Goal: Task Accomplishment & Management: Manage account settings

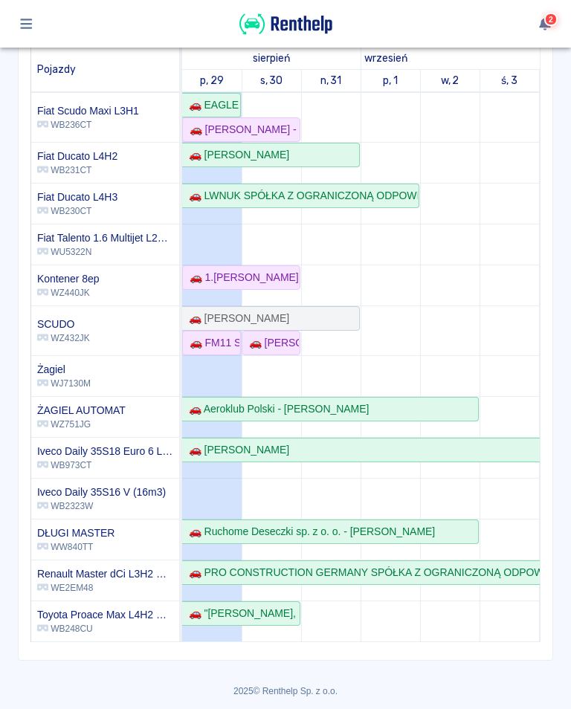
scroll to position [204, 0]
click at [210, 349] on div "🚗 FM11 SPÓŁKA Z OGRANICZONĄ ODPOWIEDZIALNOŚCIĄ - Łukasz Strulak" at bounding box center [212, 343] width 56 height 16
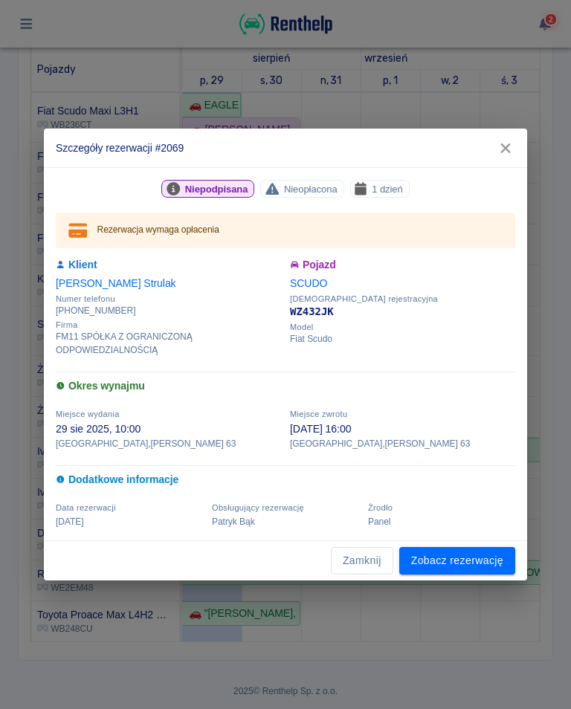
click at [444, 566] on link "Zobacz rezerwację" at bounding box center [457, 560] width 116 height 27
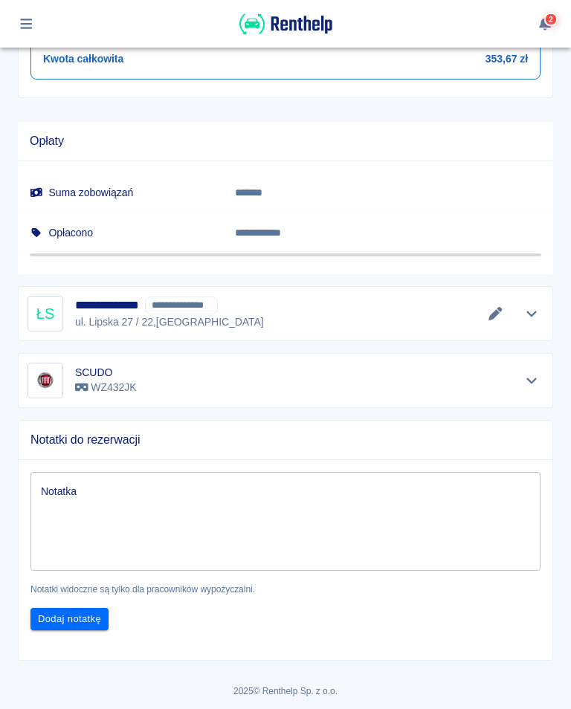
scroll to position [844, 0]
click at [489, 316] on icon "Edytuj dane" at bounding box center [495, 314] width 17 height 13
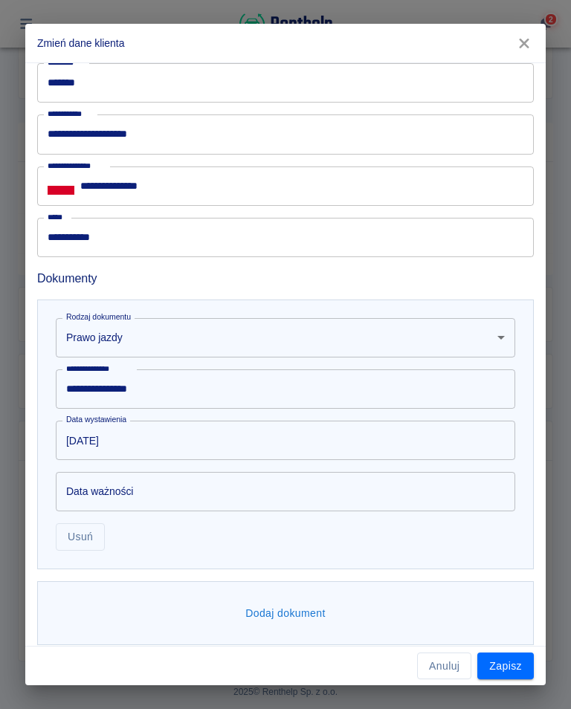
scroll to position [603, 0]
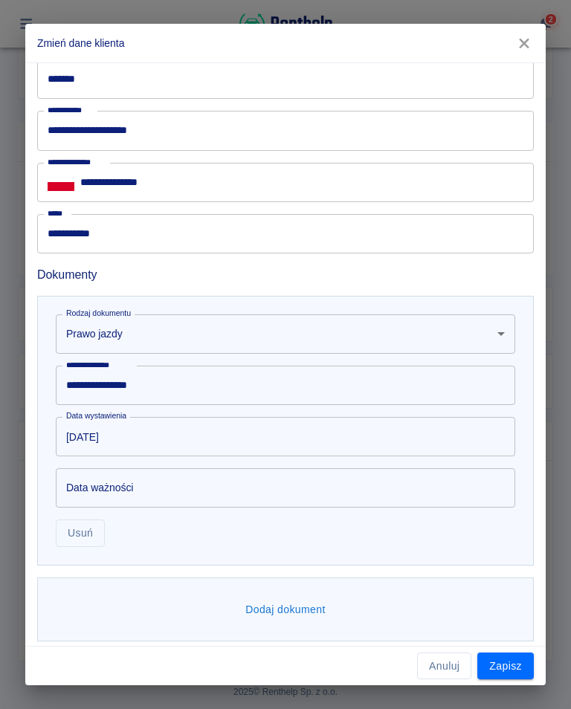
click at [295, 614] on button "Dodaj dokument" at bounding box center [285, 609] width 92 height 27
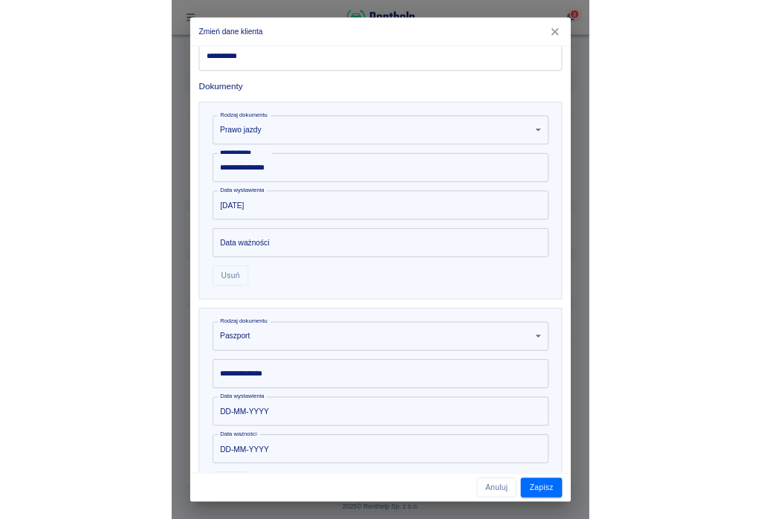
scroll to position [762, 0]
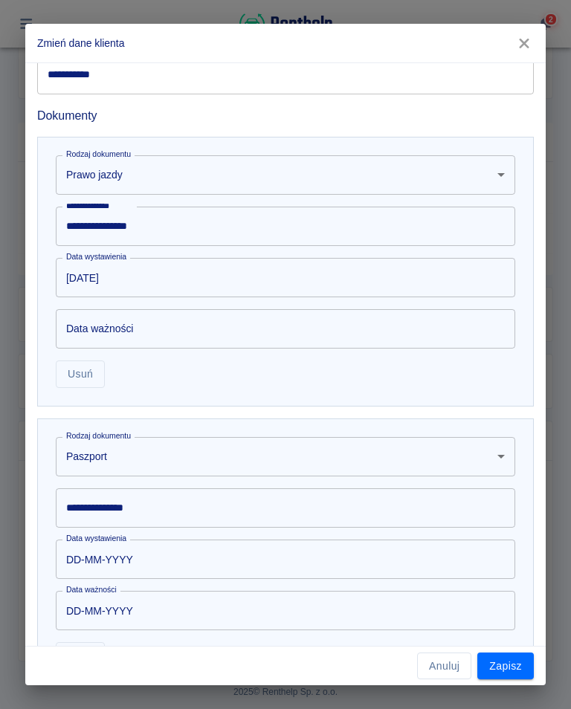
click at [142, 456] on body "Używamy plików Cookies, by zapewnić Ci najlepsze możliwe doświadczenie. Aby dow…" at bounding box center [285, 354] width 571 height 709
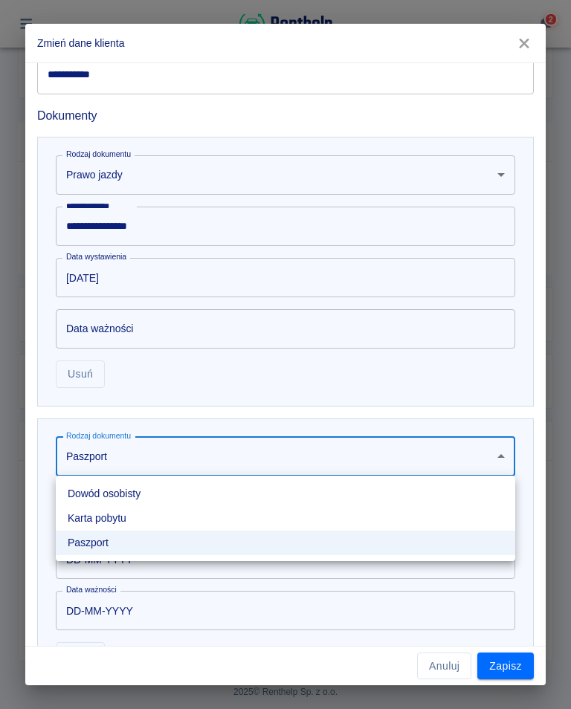
click at [111, 497] on li "Dowód osobisty" at bounding box center [285, 493] width 459 height 25
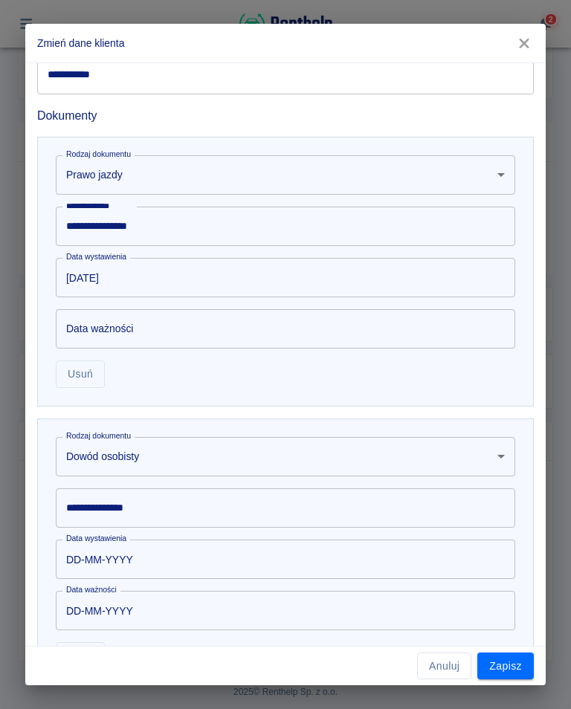
click at [248, 507] on input "**********" at bounding box center [285, 507] width 459 height 39
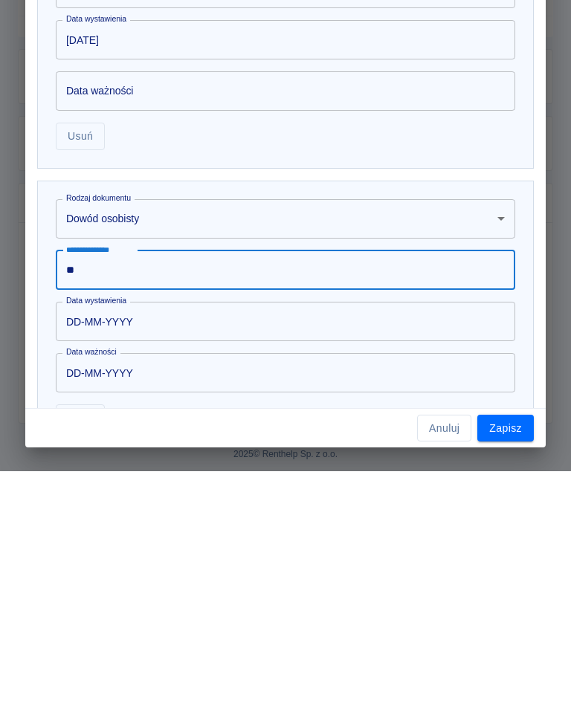
click at [374, 234] on body "Używamy plików Cookies, by zapewnić Ci najlepsze możliwe doświadczenie. Aby dow…" at bounding box center [285, 354] width 571 height 709
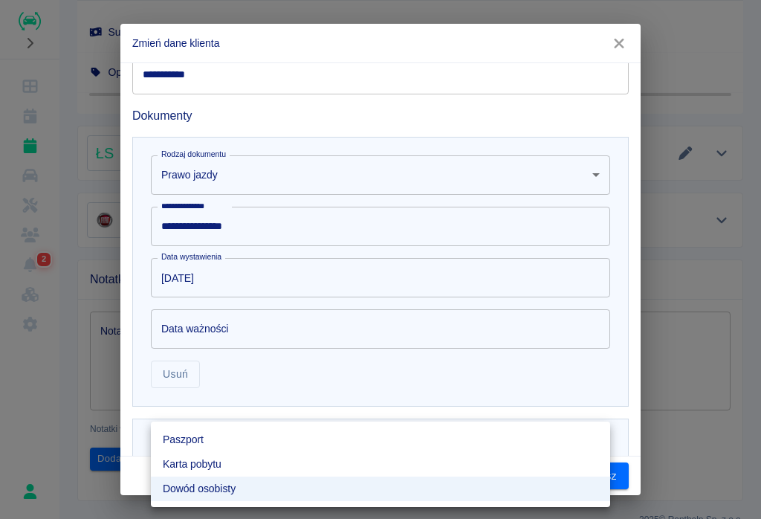
click at [570, 51] on div at bounding box center [380, 259] width 761 height 519
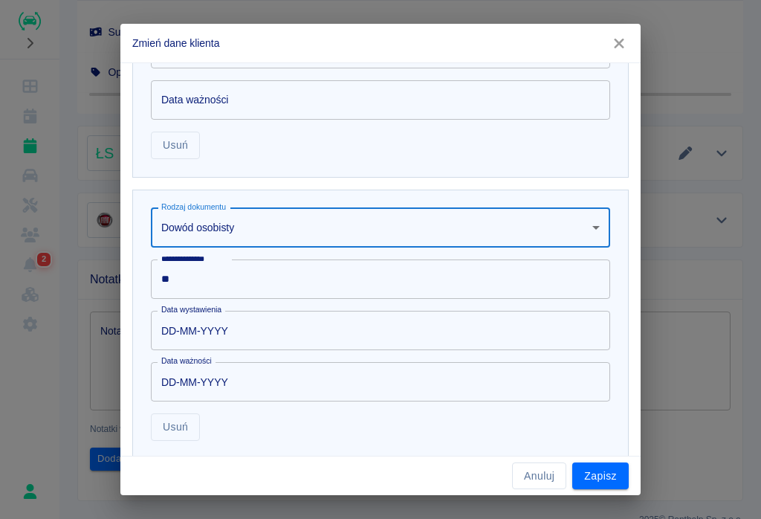
scroll to position [992, 0]
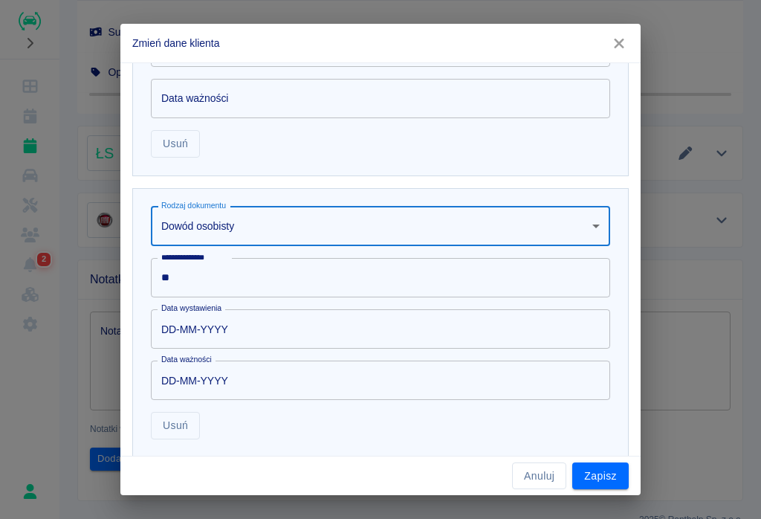
click at [186, 269] on input "**" at bounding box center [380, 277] width 459 height 39
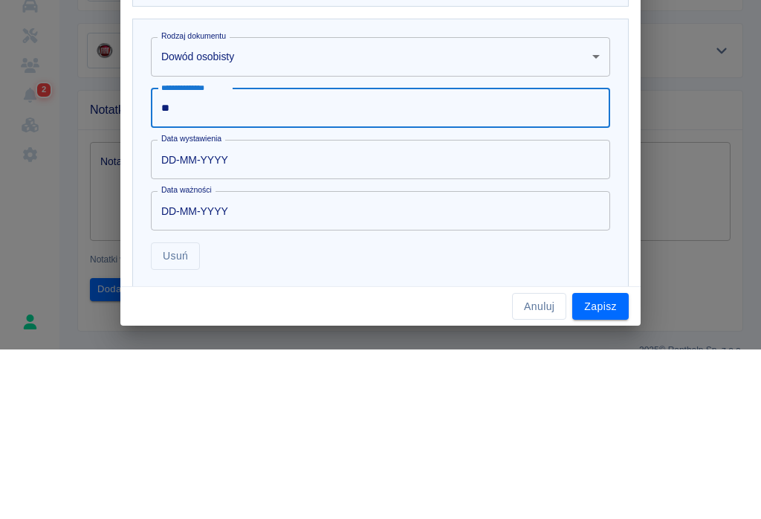
click at [181, 258] on input "**" at bounding box center [380, 277] width 459 height 39
click at [200, 258] on input "**" at bounding box center [380, 277] width 459 height 39
type input "*"
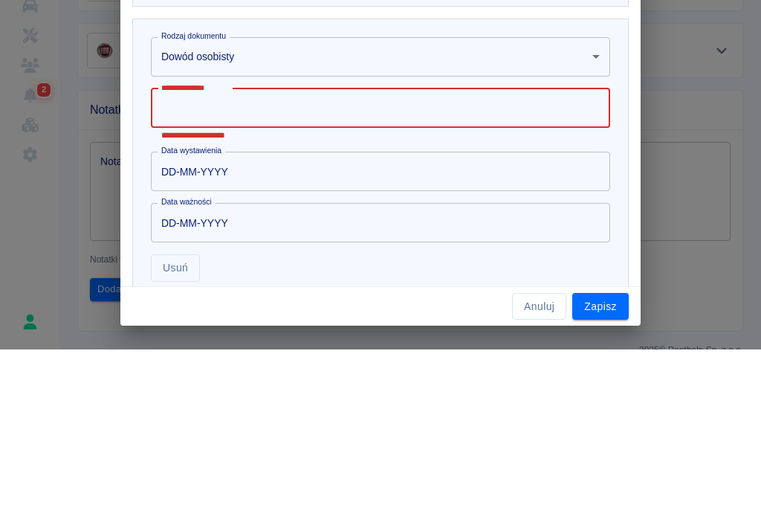
click at [197, 258] on input "**********" at bounding box center [380, 277] width 459 height 39
click at [189, 258] on input "**********" at bounding box center [380, 277] width 459 height 39
click at [197, 258] on input "**********" at bounding box center [380, 277] width 459 height 39
click at [395, 258] on input "**********" at bounding box center [380, 277] width 459 height 39
click at [203, 258] on input "**********" at bounding box center [380, 277] width 459 height 39
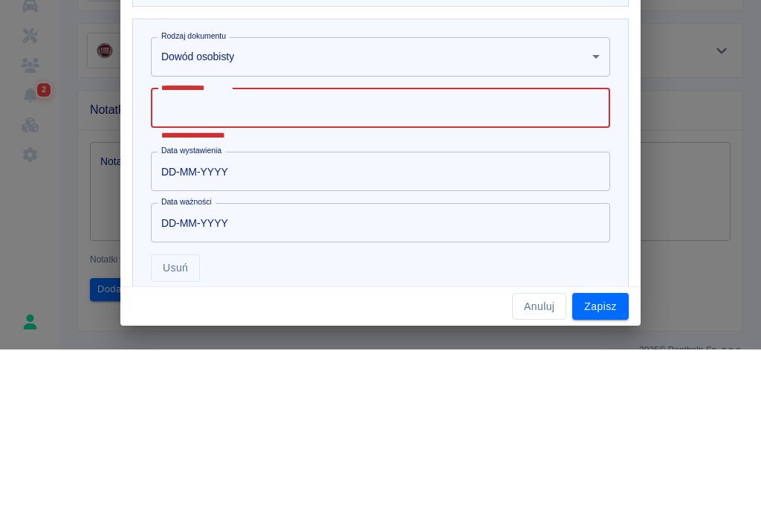
click at [570, 188] on div "**********" at bounding box center [380, 329] width 496 height 282
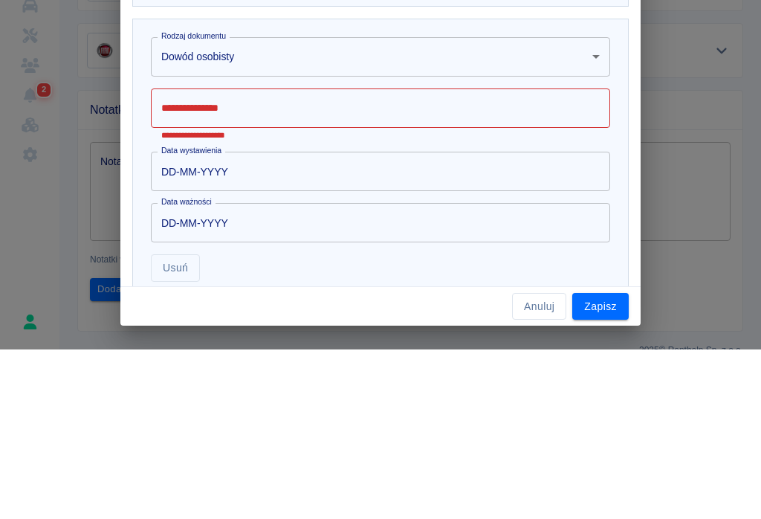
click at [570, 188] on div "**********" at bounding box center [380, 329] width 496 height 282
click at [570, 39] on div "**********" at bounding box center [380, 259] width 761 height 519
click at [570, 39] on body "Używamy plików Cookies, by zapewnić Ci najlepsze możliwe doświadczenie. Aby dow…" at bounding box center [380, 259] width 761 height 519
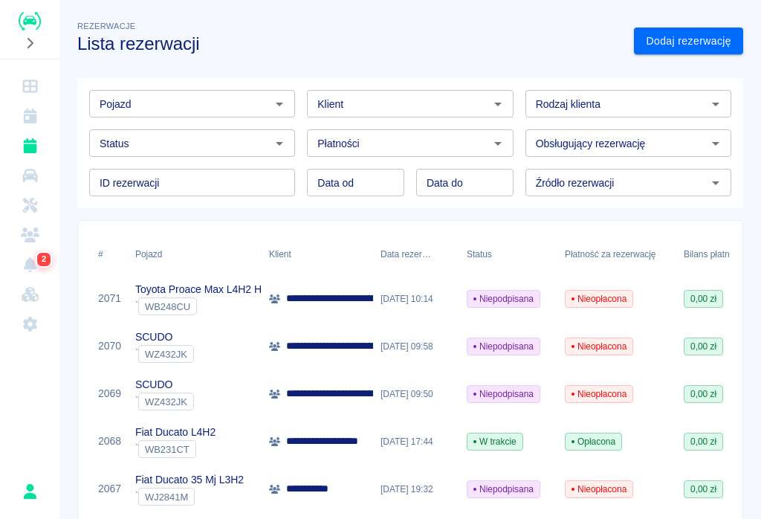
click at [357, 382] on div "**********" at bounding box center [317, 394] width 111 height 48
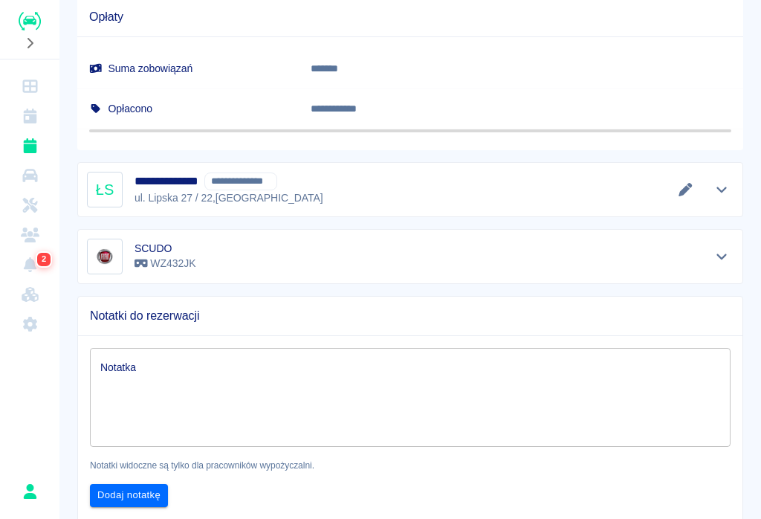
scroll to position [808, 0]
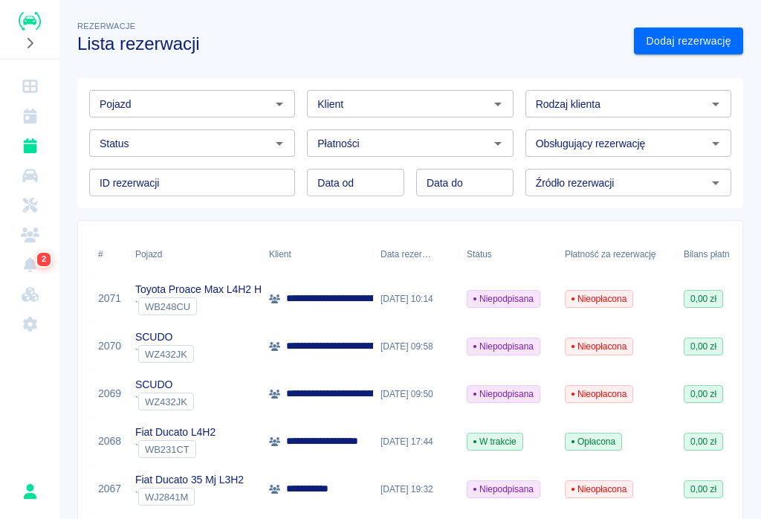
click at [327, 395] on p "**********" at bounding box center [426, 394] width 280 height 16
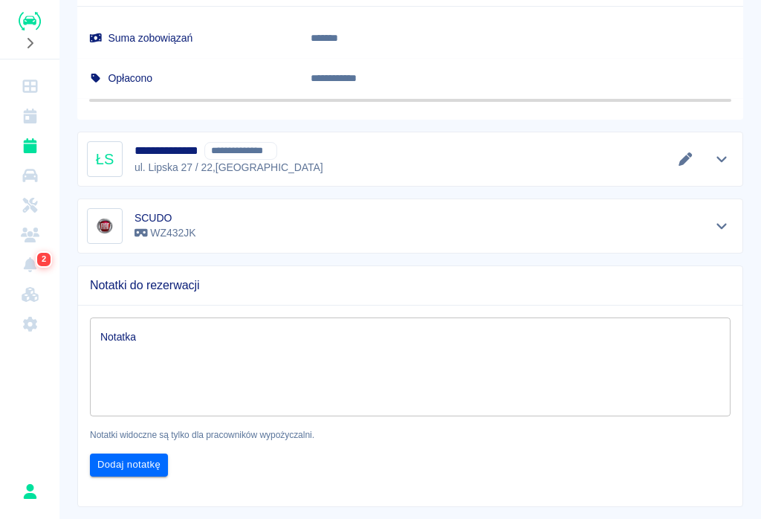
scroll to position [842, 0]
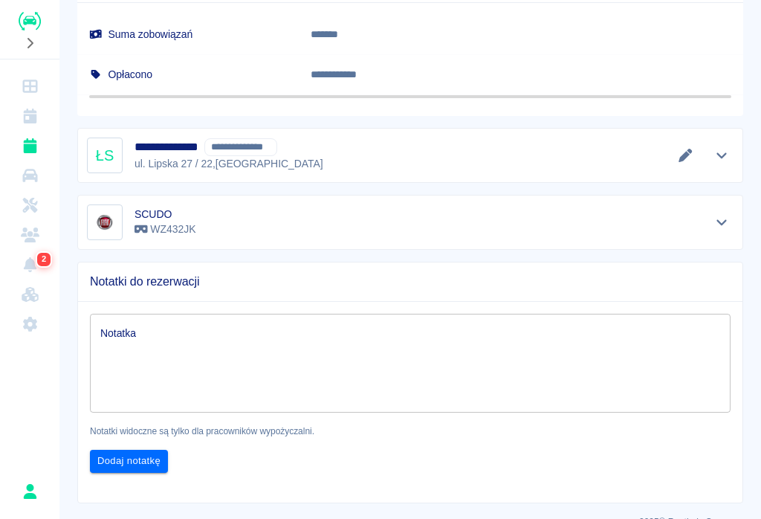
click at [691, 152] on icon "Edytuj dane" at bounding box center [685, 155] width 17 height 13
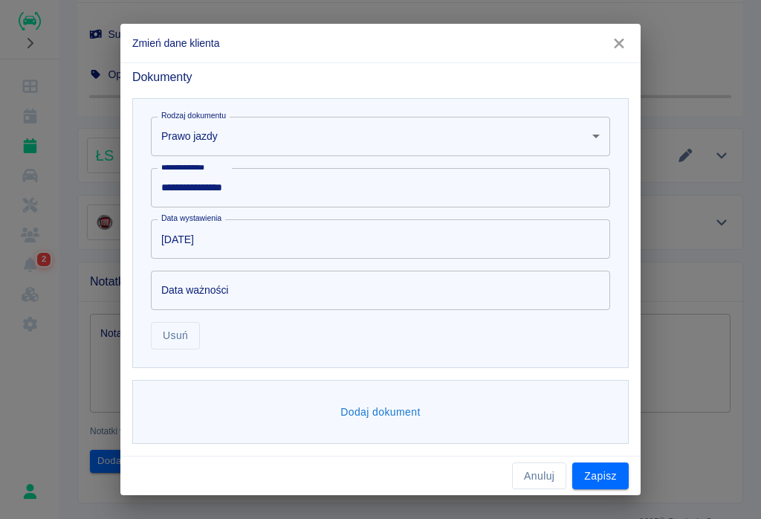
scroll to position [799, 0]
click at [221, 288] on div "Data ważności Data ważności" at bounding box center [380, 290] width 459 height 39
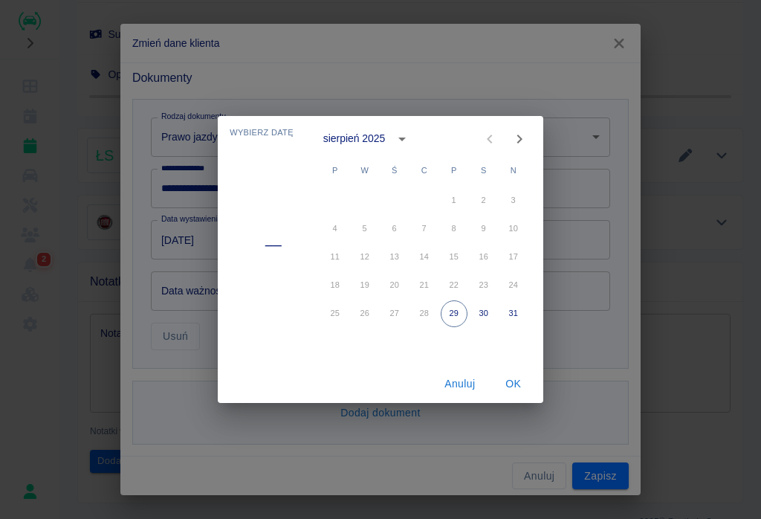
click at [612, 39] on div "Wybierz datę –– [DATE] P W Ś C P S N 1 2 3 4 5 6 7 8 9 10 11 12 13 14 15 16 17 …" at bounding box center [380, 259] width 761 height 519
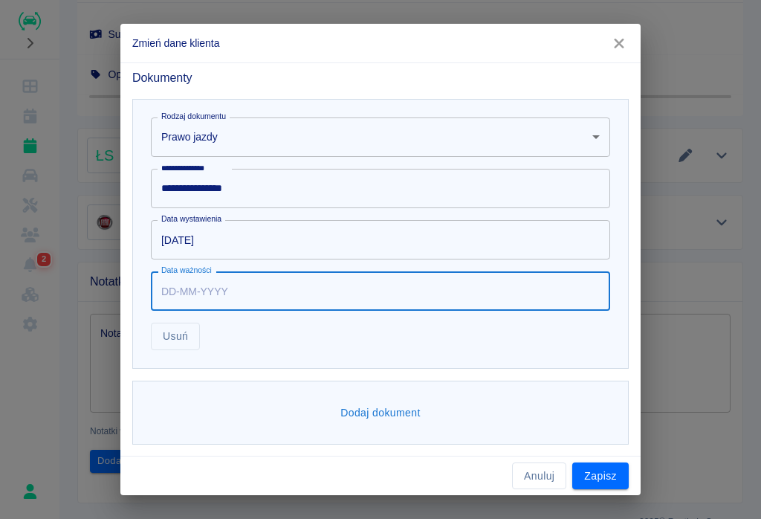
click at [208, 288] on input "Data ważności" at bounding box center [375, 290] width 449 height 39
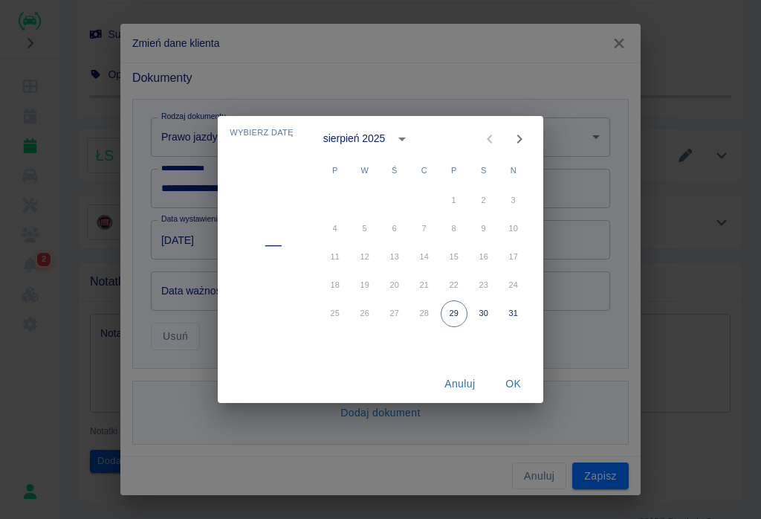
click at [615, 42] on div "Wybierz datę –– [DATE] P W Ś C P S N 1 2 3 4 5 6 7 8 9 10 11 12 13 14 15 16 17 …" at bounding box center [380, 259] width 761 height 519
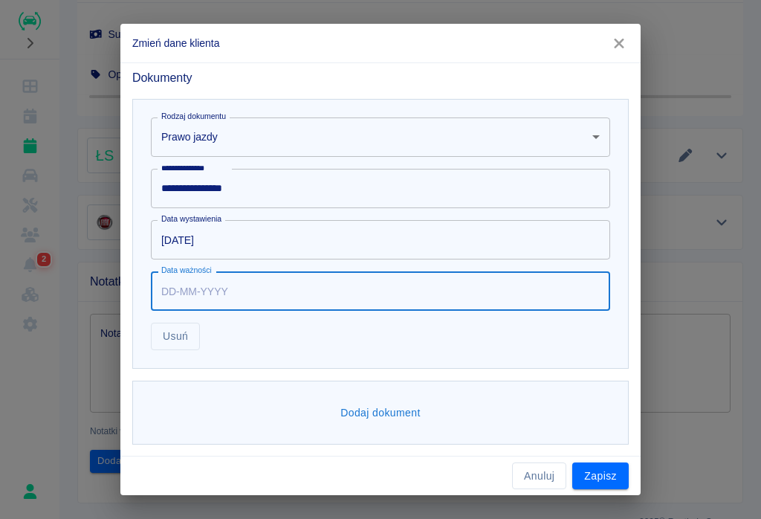
click at [197, 287] on input "Data ważności" at bounding box center [375, 290] width 449 height 39
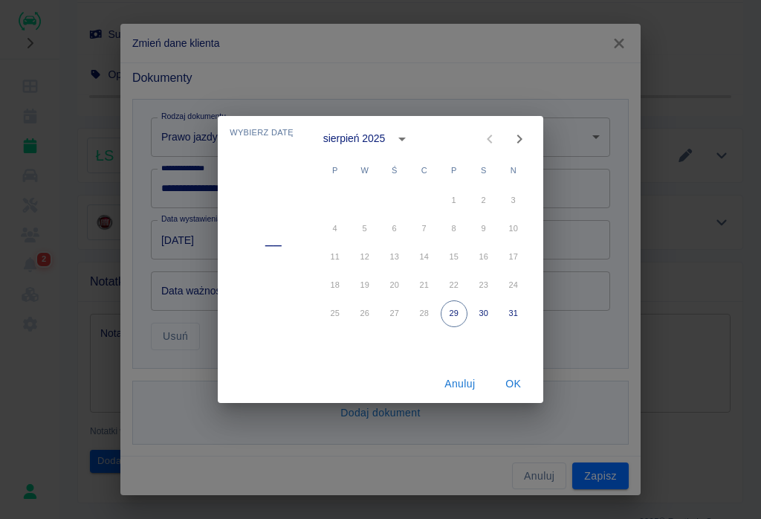
click at [462, 382] on button "Anuluj" at bounding box center [460, 383] width 48 height 27
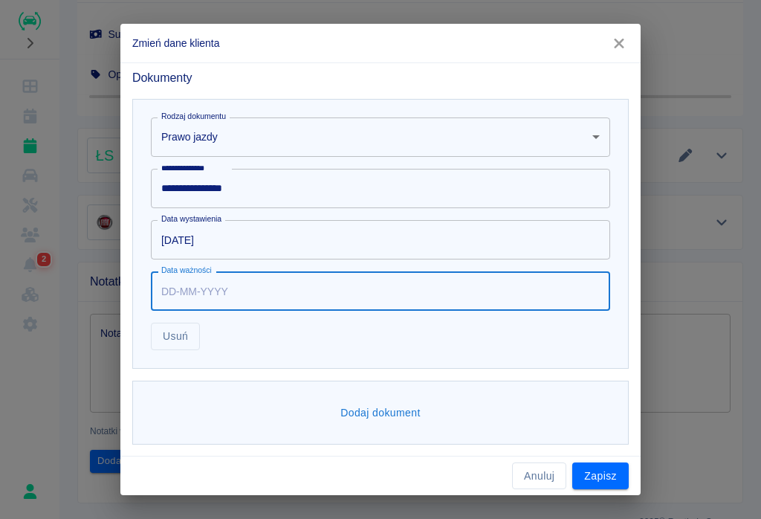
click at [238, 244] on input "[DATE]" at bounding box center [375, 239] width 449 height 39
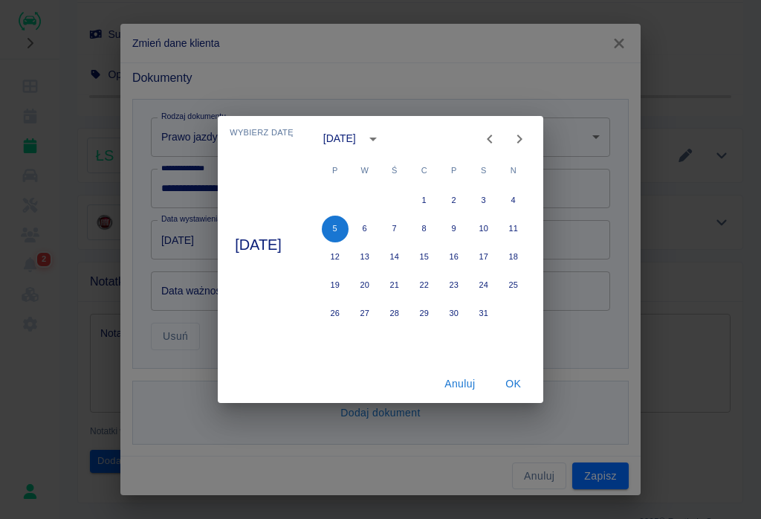
click at [524, 387] on button "OK" at bounding box center [514, 383] width 48 height 27
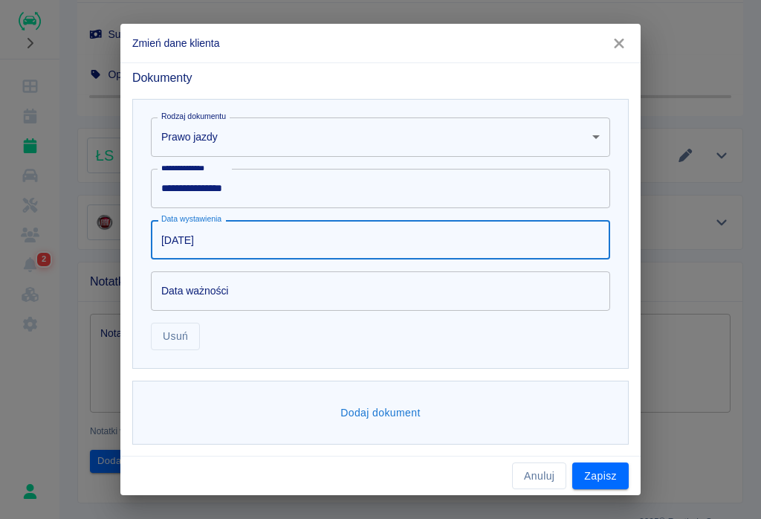
click at [231, 239] on input "[DATE]" at bounding box center [375, 239] width 449 height 39
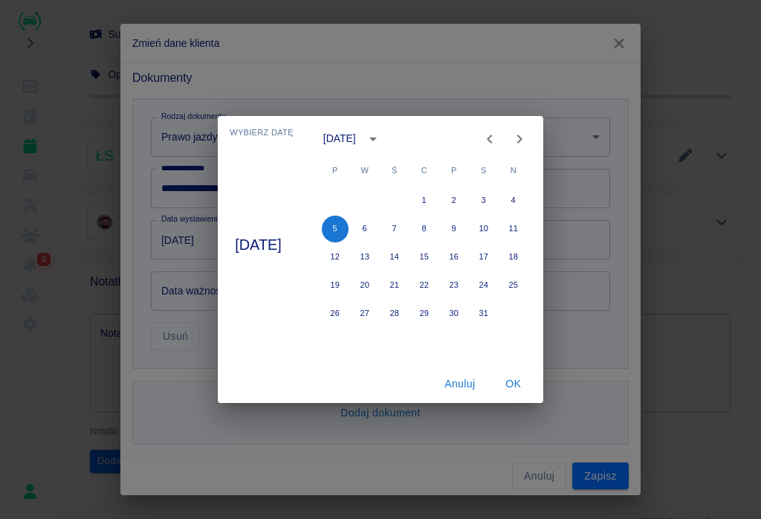
click at [377, 138] on icon "calendar view is open, switch to year view" at bounding box center [372, 139] width 7 height 4
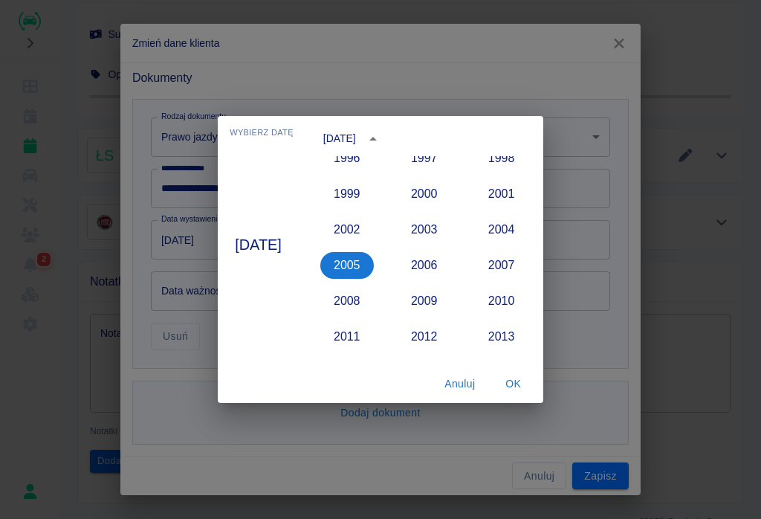
scroll to position [1161, 0]
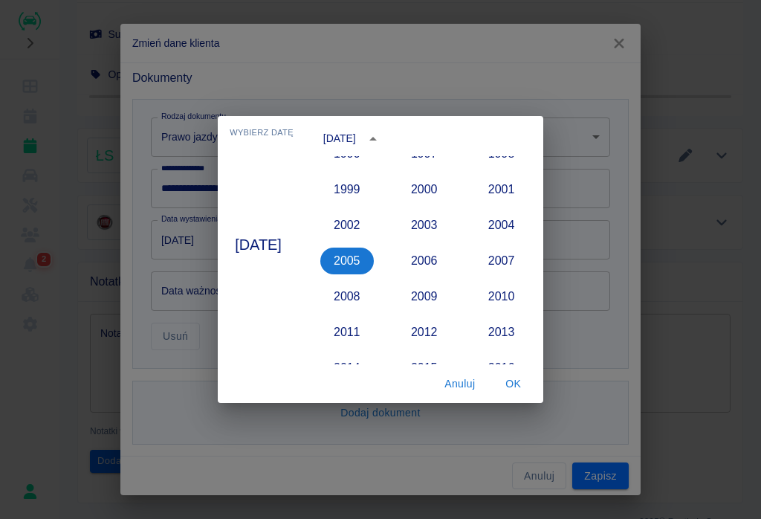
click at [507, 298] on button "2010" at bounding box center [501, 296] width 53 height 27
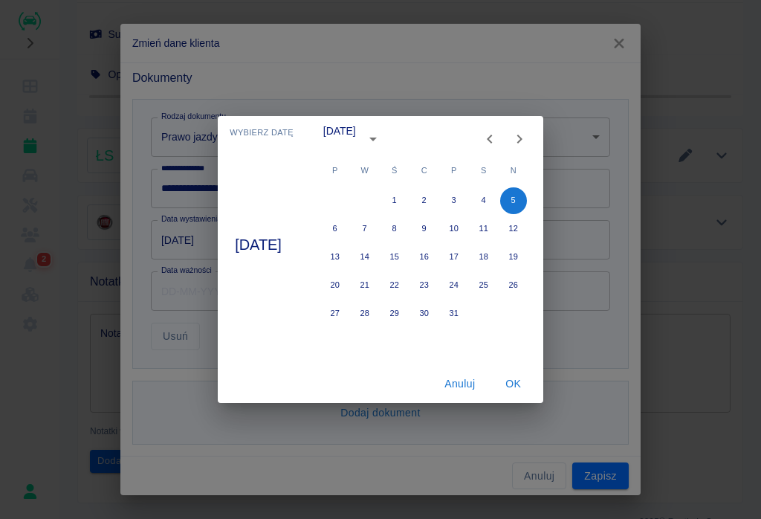
type input "[DATE]"
click at [497, 293] on button "25" at bounding box center [483, 285] width 27 height 27
type input "[DATE]"
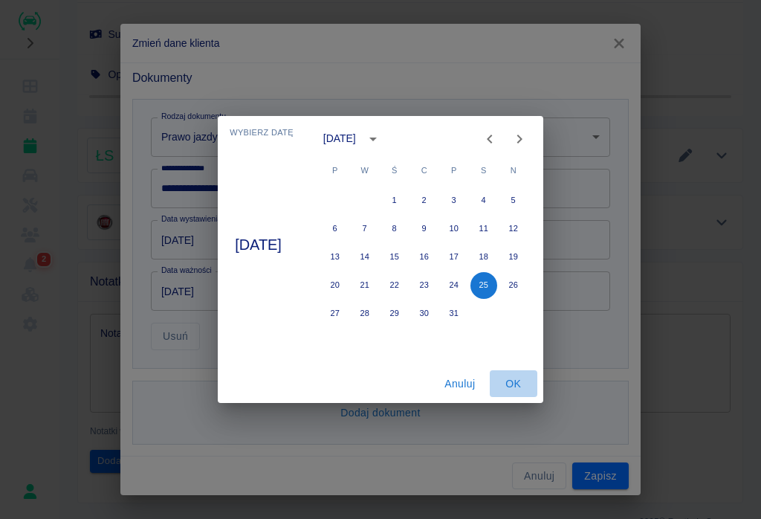
click at [529, 387] on button "OK" at bounding box center [514, 383] width 48 height 27
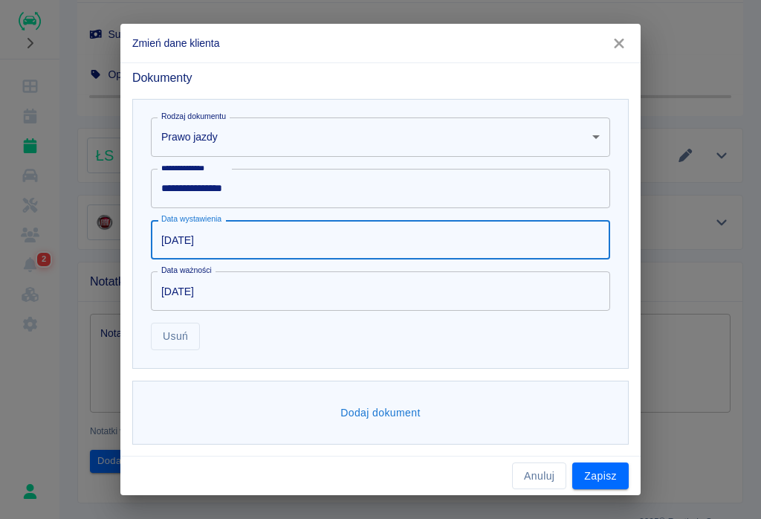
click at [381, 413] on button "Dodaj dokument" at bounding box center [380, 412] width 92 height 27
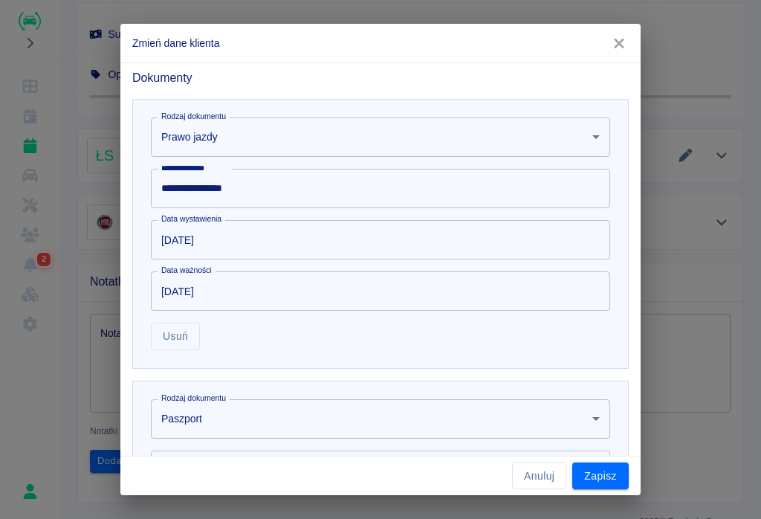
click at [311, 423] on body "Używamy plików Cookies, by zapewnić Ci najlepsze możliwe doświadczenie. Aby dow…" at bounding box center [380, 259] width 761 height 519
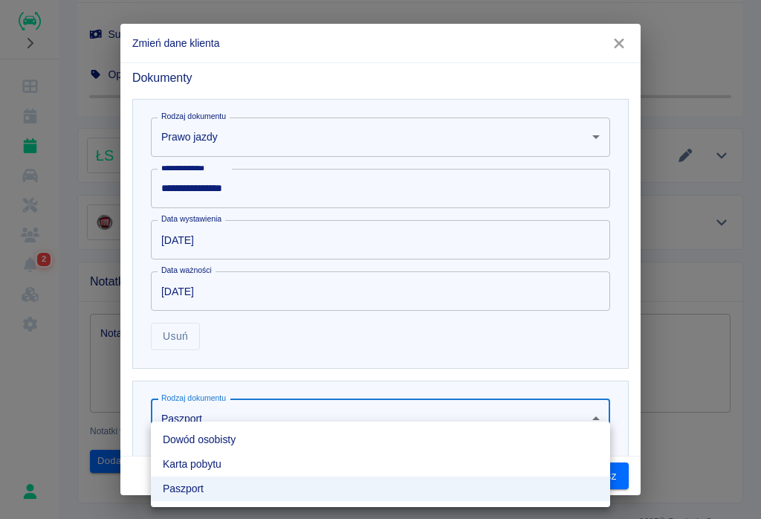
click at [231, 431] on li "Dowód osobisty" at bounding box center [380, 439] width 459 height 25
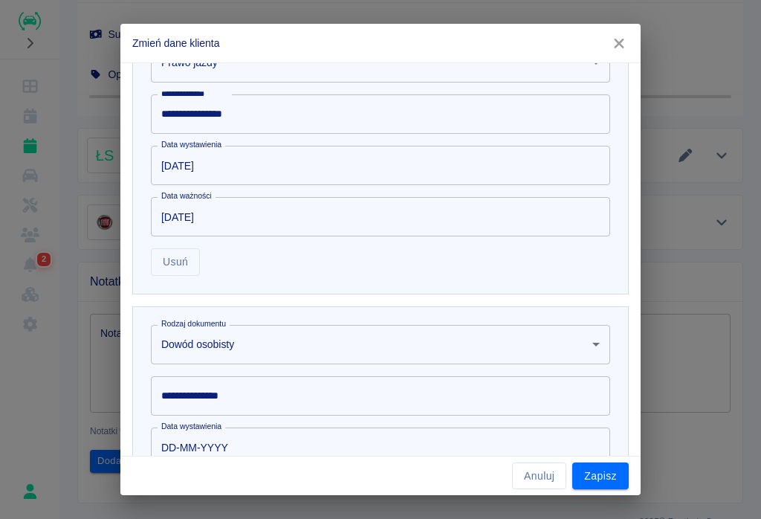
scroll to position [881, 0]
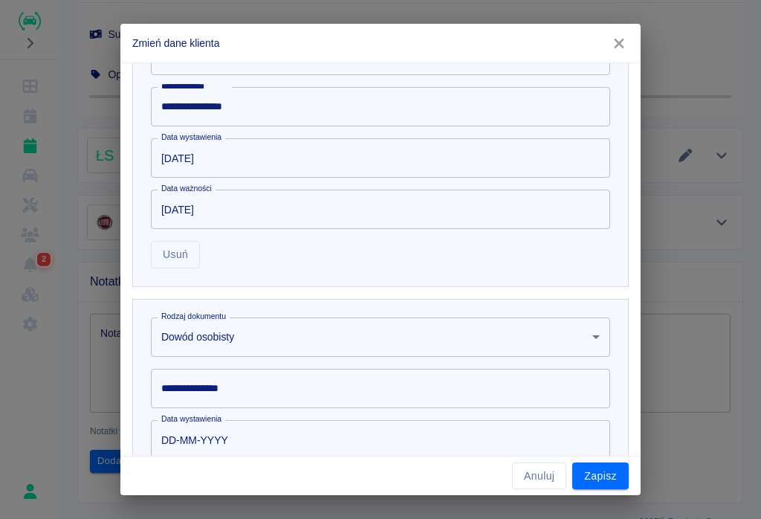
click at [259, 389] on input "**********" at bounding box center [380, 388] width 459 height 39
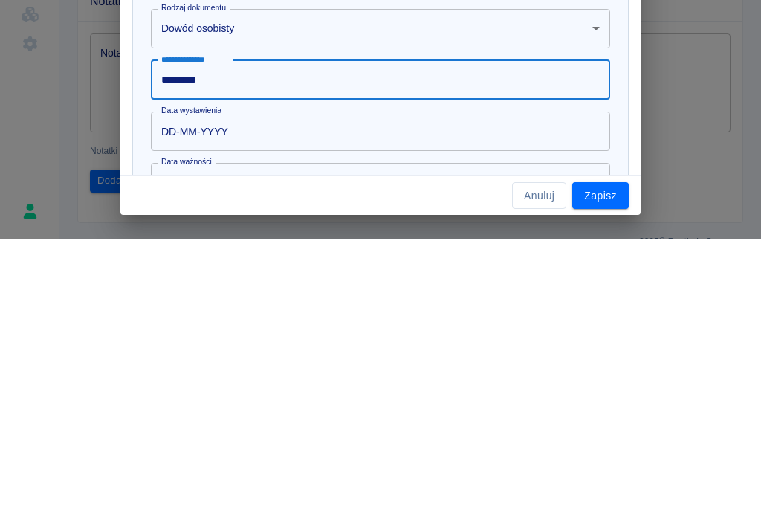
scroll to position [935, 0]
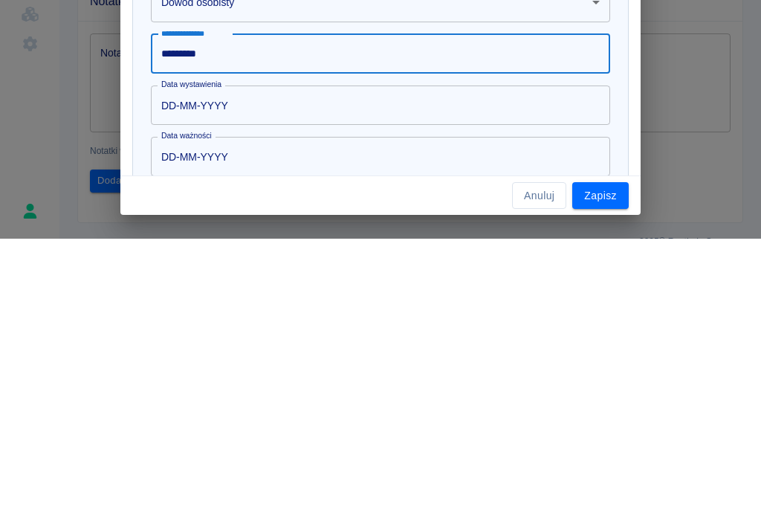
type input "*********"
click at [245, 366] on input "DD-MM-YYYY" at bounding box center [375, 385] width 449 height 39
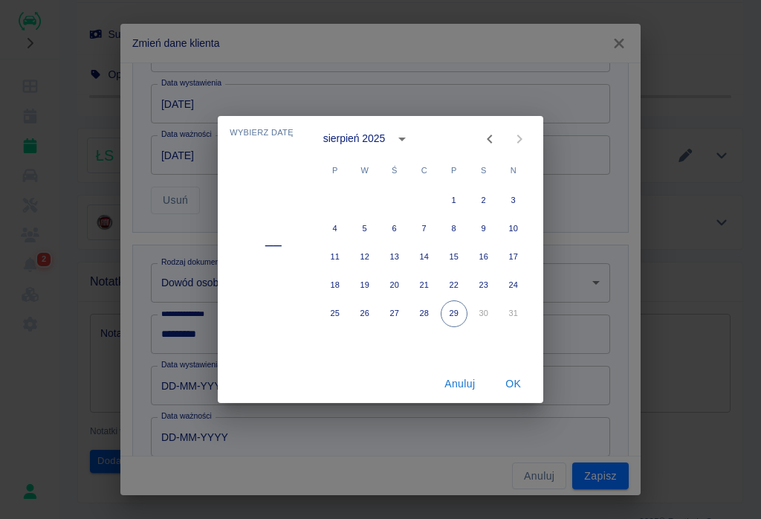
click at [402, 132] on icon "calendar view is open, switch to year view" at bounding box center [402, 139] width 18 height 18
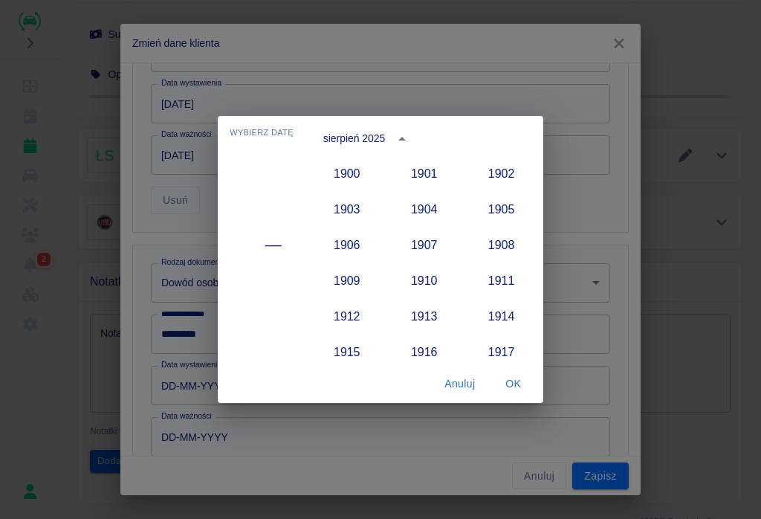
scroll to position [1376, 0]
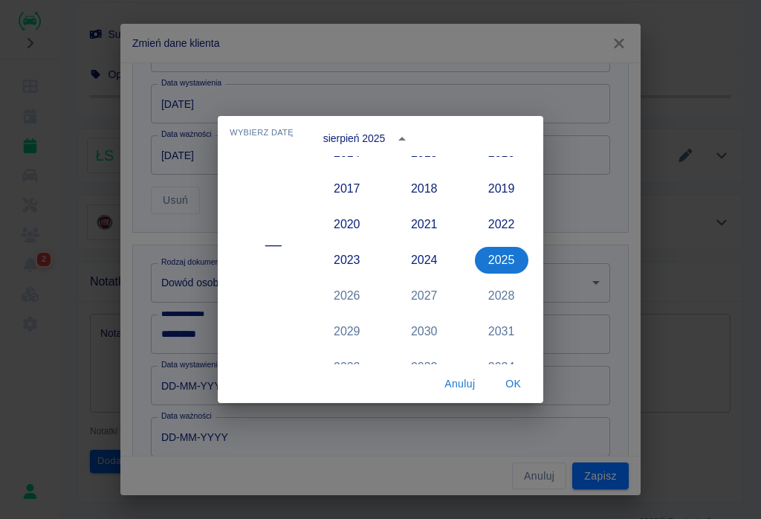
click at [435, 267] on button "2024" at bounding box center [423, 260] width 53 height 27
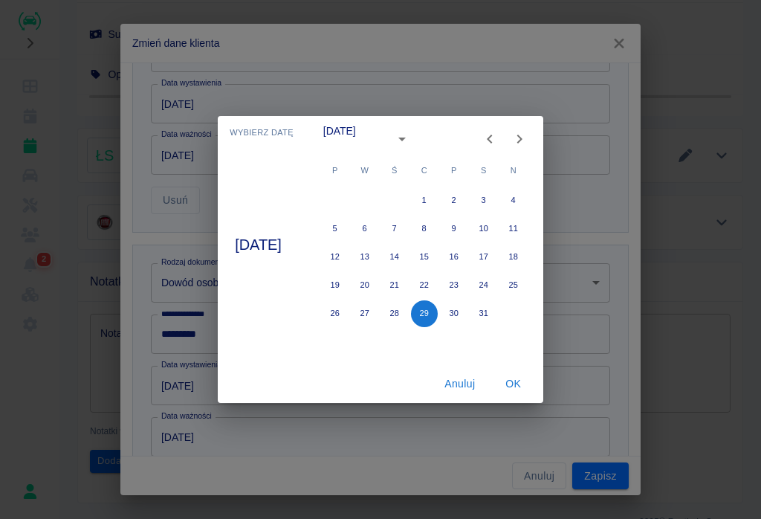
type input "[DATE]"
click at [522, 141] on icon "Next month" at bounding box center [518, 138] width 5 height 9
click at [438, 284] on button "19" at bounding box center [424, 285] width 27 height 27
type input "[DATE]"
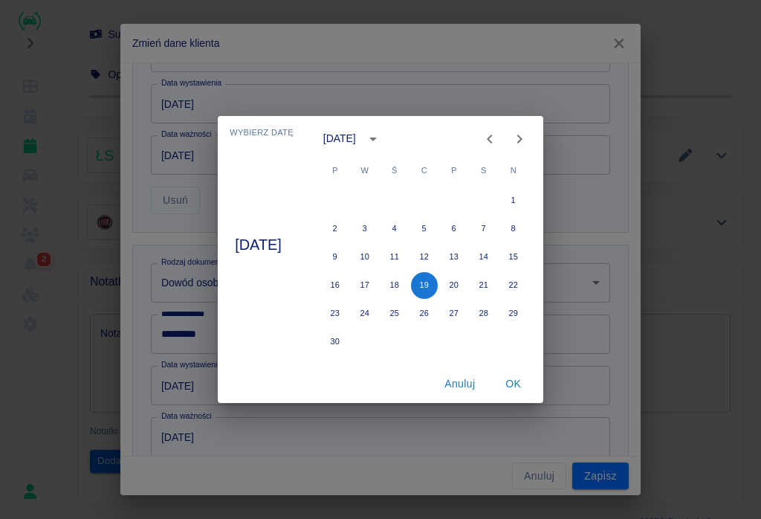
type input "[DATE]"
click at [533, 381] on button "OK" at bounding box center [514, 383] width 48 height 27
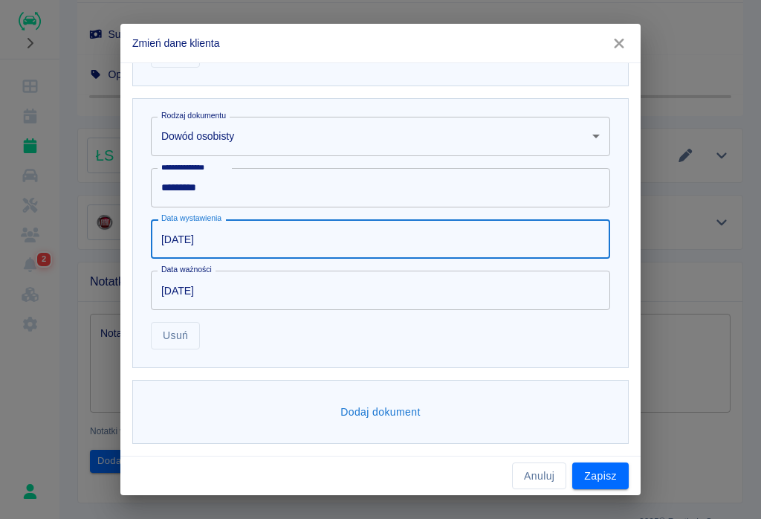
scroll to position [1081, 0]
click at [599, 479] on button "Zapisz" at bounding box center [600, 475] width 56 height 27
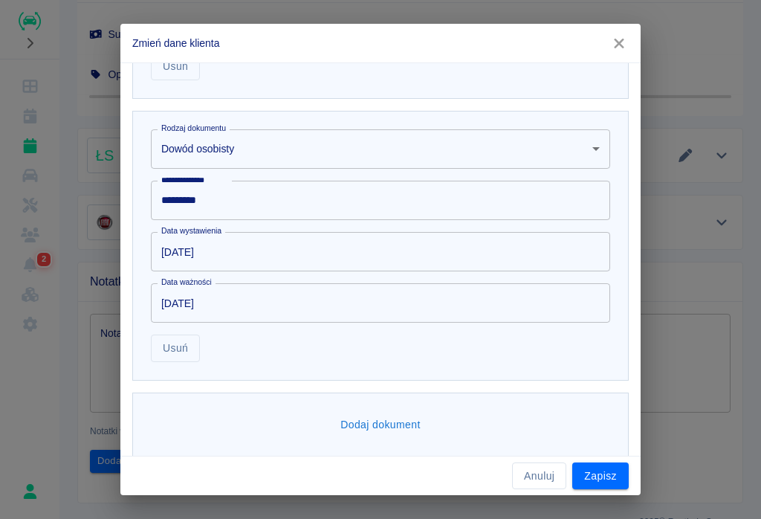
click at [402, 425] on button "Dodaj dokument" at bounding box center [380, 424] width 92 height 27
click at [539, 481] on button "Anuluj" at bounding box center [539, 475] width 54 height 27
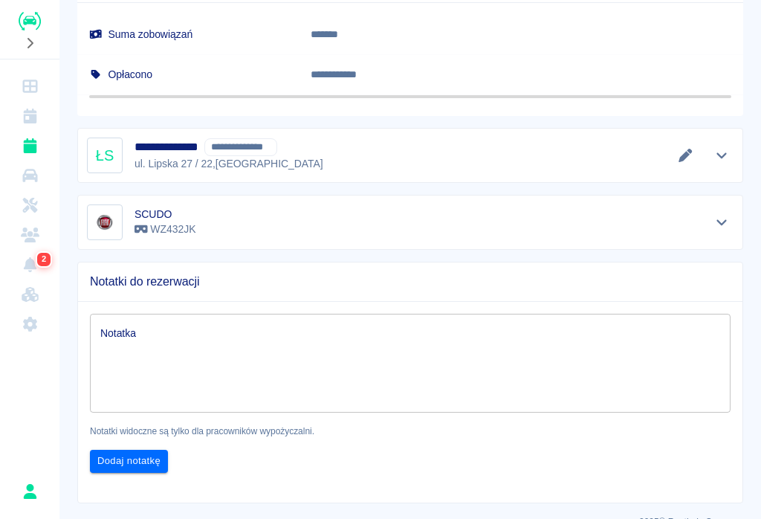
click at [683, 145] on button "Edytuj dane" at bounding box center [685, 155] width 25 height 21
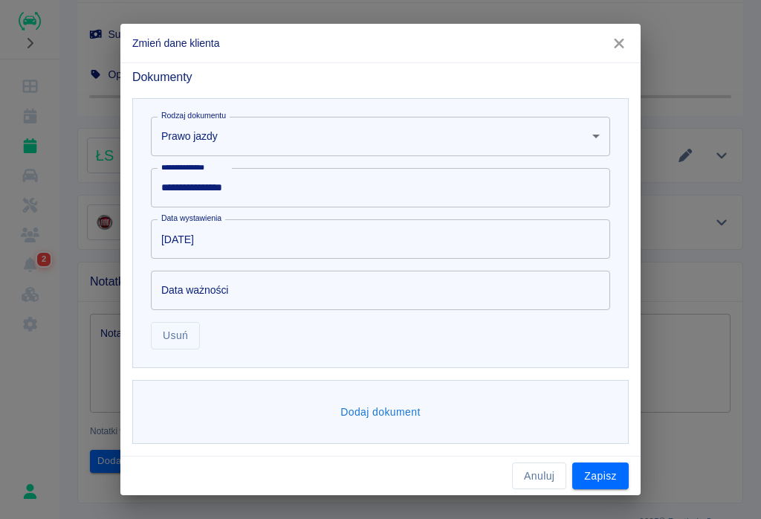
scroll to position [799, 0]
click at [383, 421] on button "Dodaj dokument" at bounding box center [380, 412] width 92 height 27
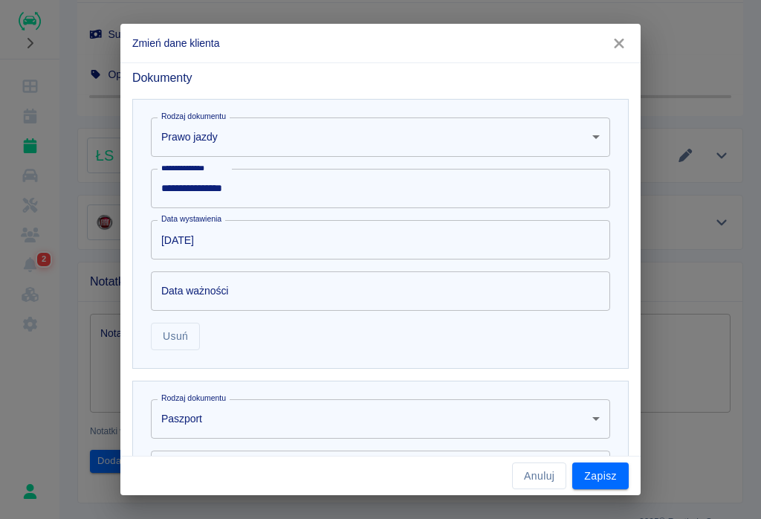
click at [218, 435] on body "Używamy plików Cookies, by zapewnić Ci najlepsze możliwe doświadczenie. Aby dow…" at bounding box center [380, 259] width 761 height 519
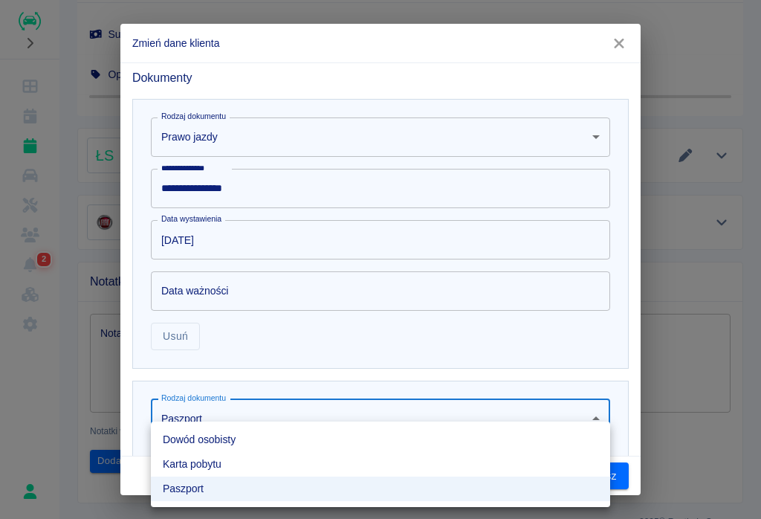
click at [216, 447] on li "Dowód osobisty" at bounding box center [380, 439] width 459 height 25
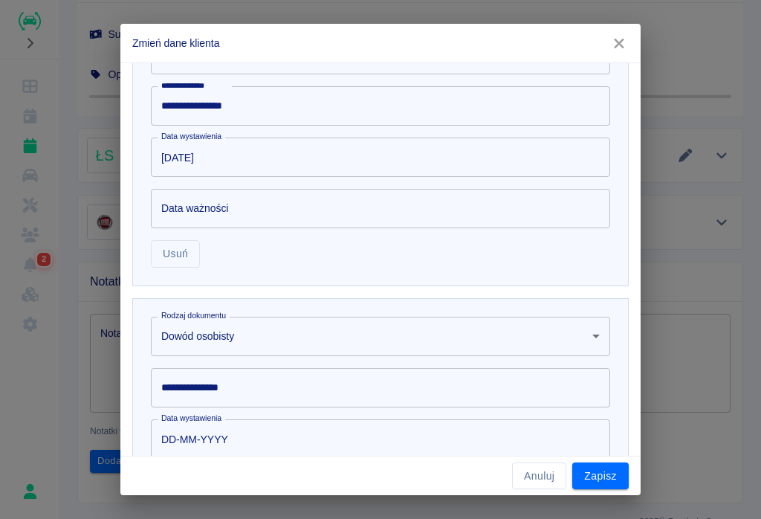
scroll to position [881, 0]
click at [244, 387] on div "**********" at bounding box center [380, 388] width 459 height 39
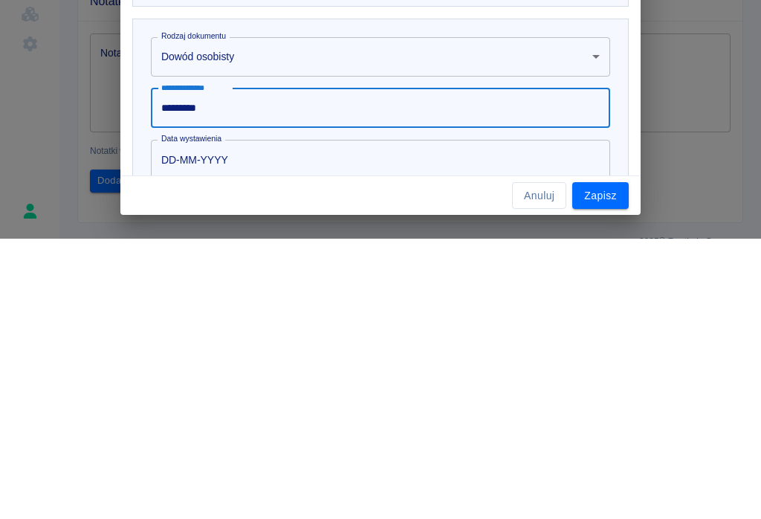
type input "*********"
click at [204, 420] on input "DD-MM-YYYY" at bounding box center [375, 439] width 449 height 39
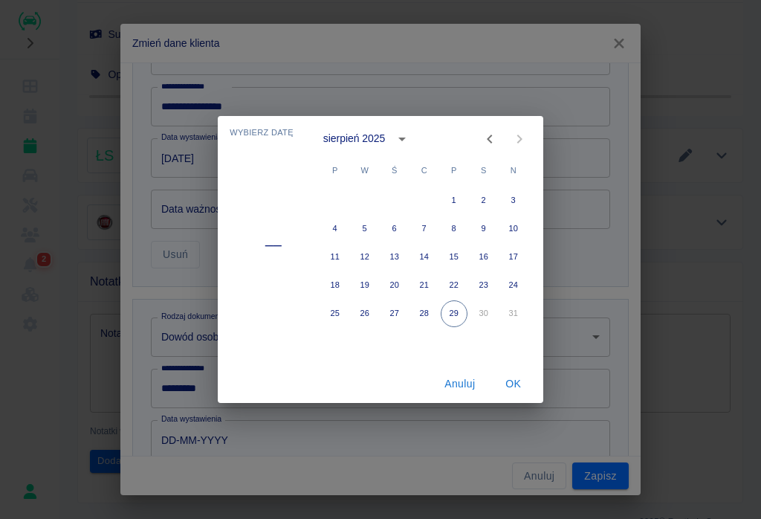
click at [404, 138] on icon "calendar view is open, switch to year view" at bounding box center [401, 139] width 7 height 4
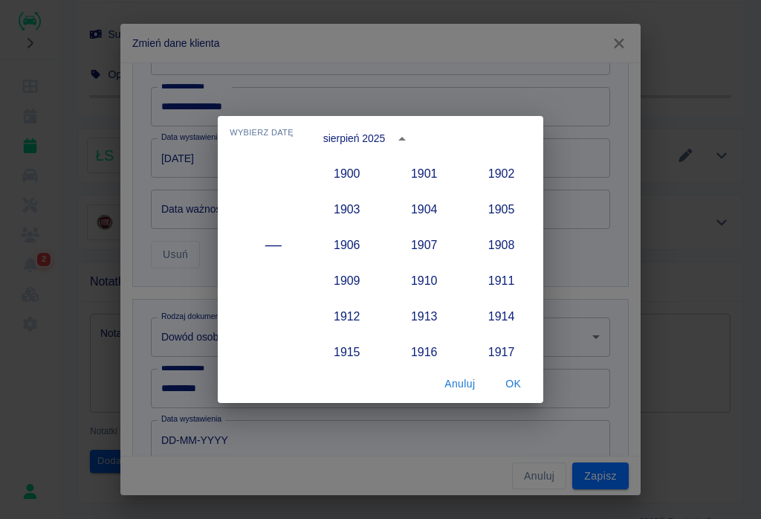
scroll to position [1376, 0]
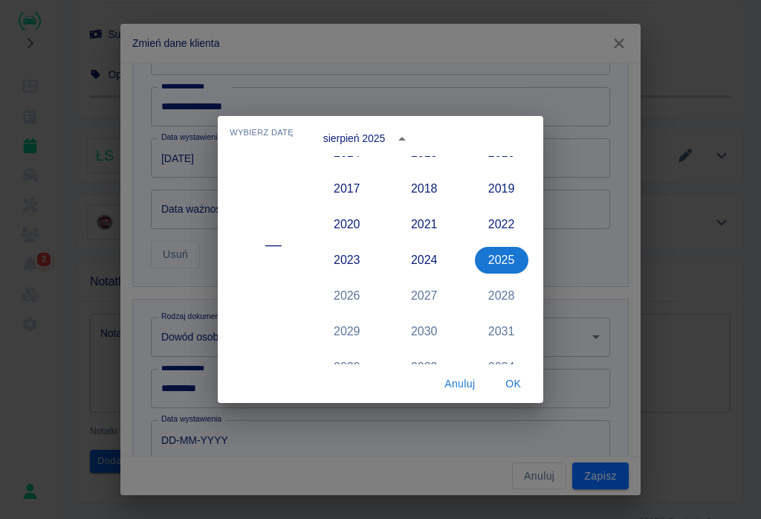
click at [418, 264] on button "2024" at bounding box center [423, 260] width 53 height 27
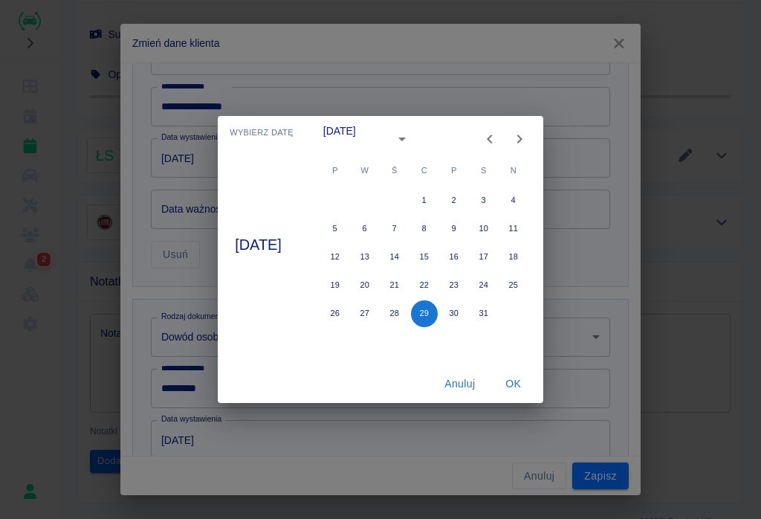
type input "[DATE]"
click at [522, 141] on icon "Next month" at bounding box center [518, 138] width 5 height 9
click at [438, 285] on button "19" at bounding box center [424, 285] width 27 height 27
type input "[DATE]"
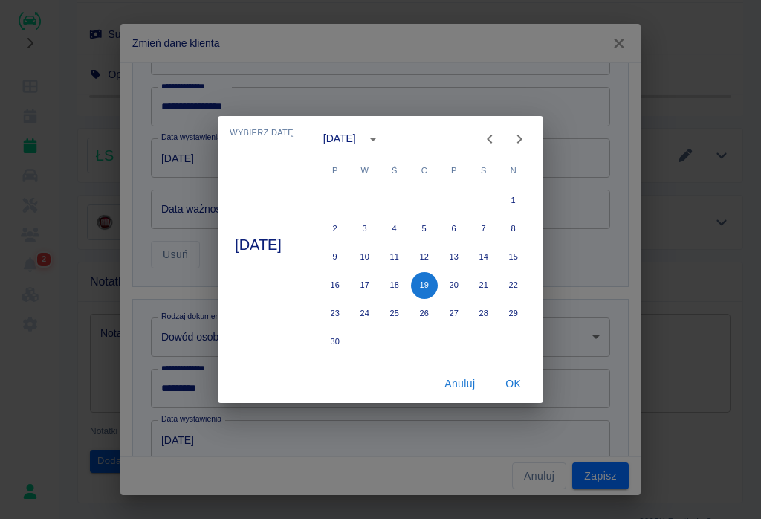
type input "[DATE]"
click at [523, 383] on button "OK" at bounding box center [514, 383] width 48 height 27
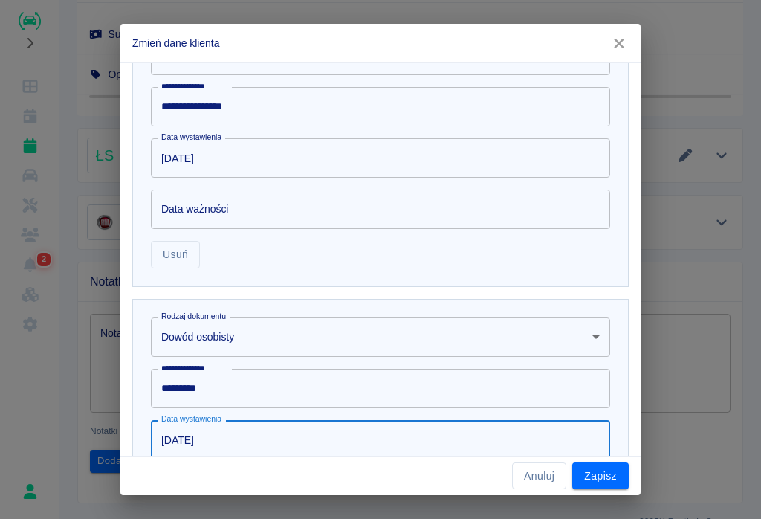
click at [600, 474] on button "Zapisz" at bounding box center [600, 475] width 56 height 27
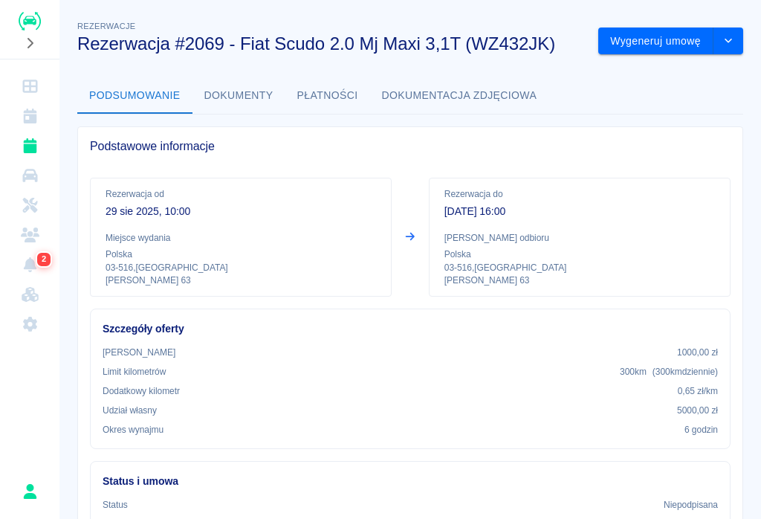
scroll to position [0, 0]
click at [651, 39] on button "Wygeneruj umowę" at bounding box center [655, 40] width 115 height 27
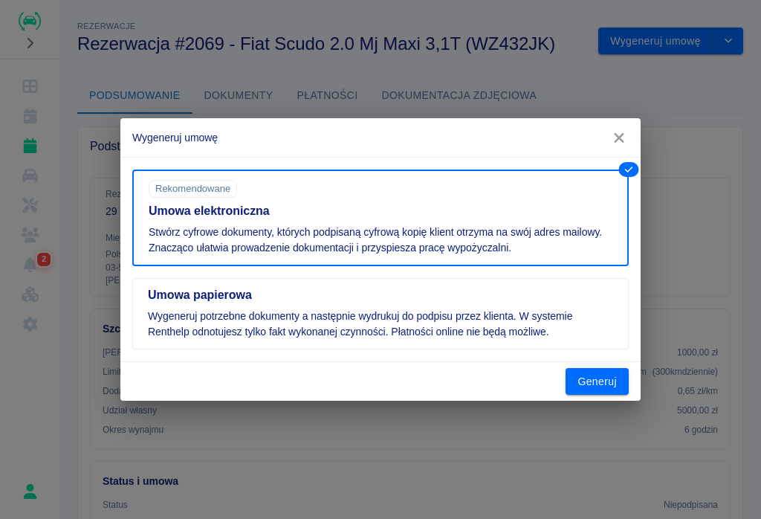
click at [602, 379] on button "Generuj" at bounding box center [596, 381] width 63 height 27
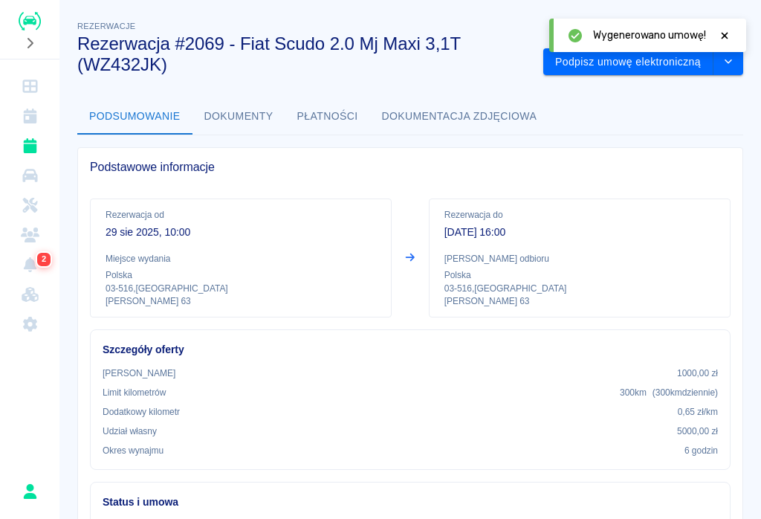
click at [635, 61] on button "Podpisz umowę elektroniczną" at bounding box center [628, 61] width 170 height 27
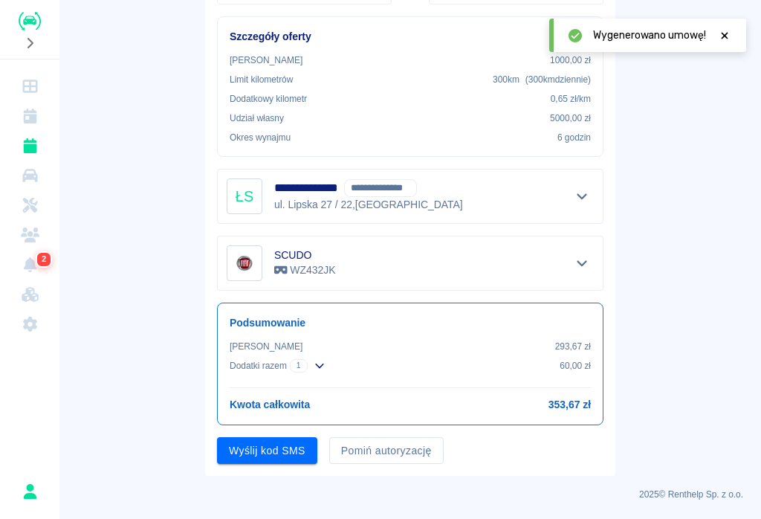
scroll to position [269, 0]
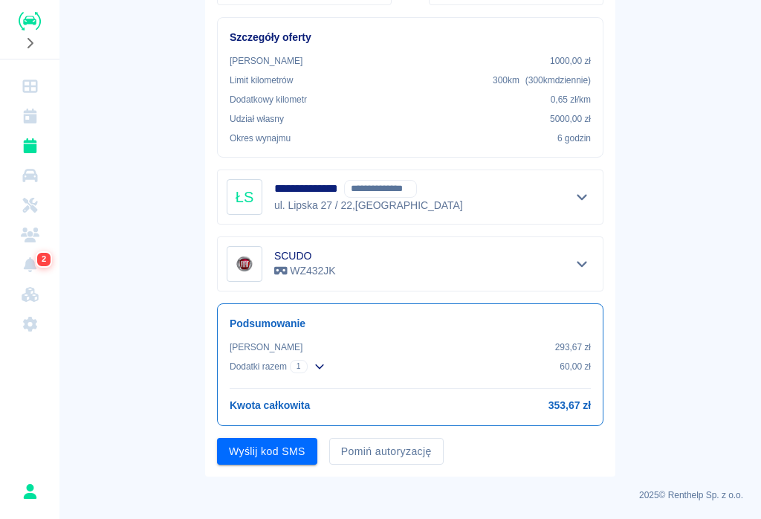
click at [264, 452] on button "Wyślij kod SMS" at bounding box center [267, 451] width 100 height 27
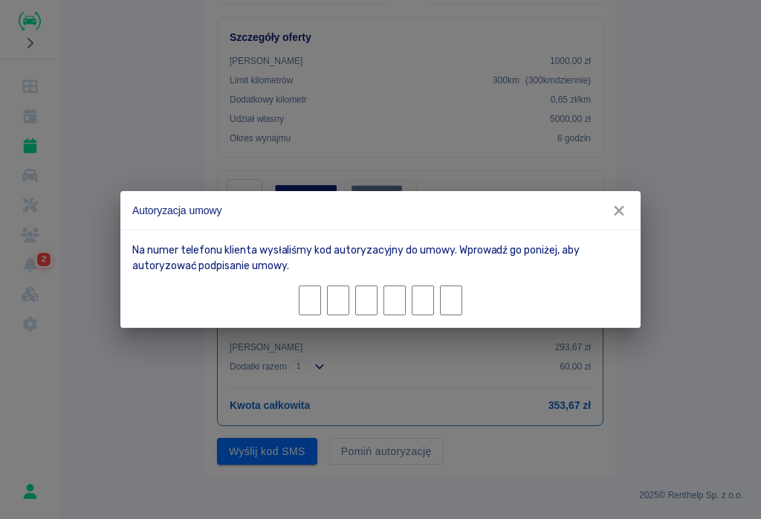
click at [313, 307] on input "Character 1." at bounding box center [310, 300] width 22 height 30
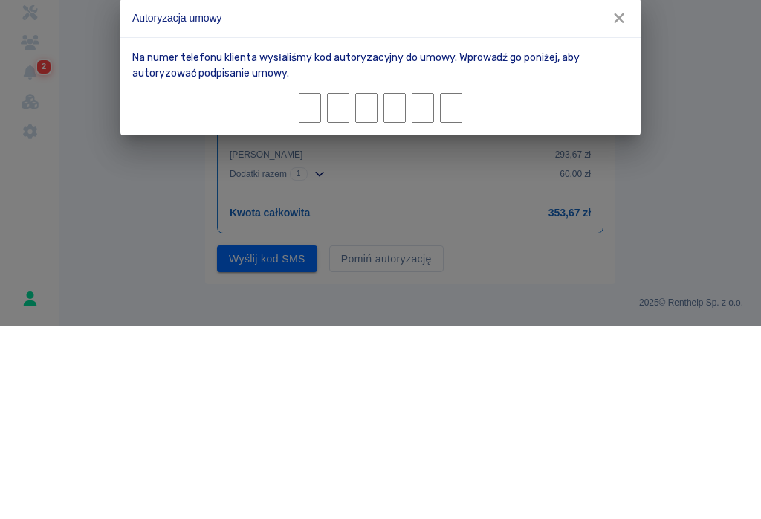
type input "1"
type input "4"
type input "8"
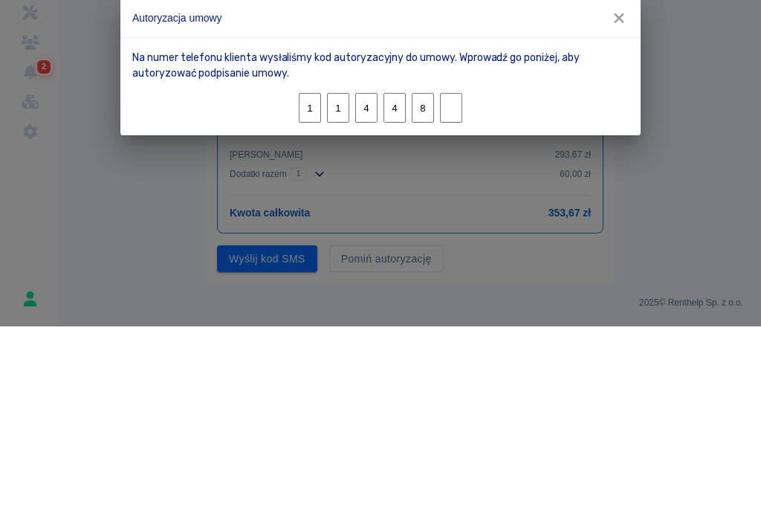
type input "1"
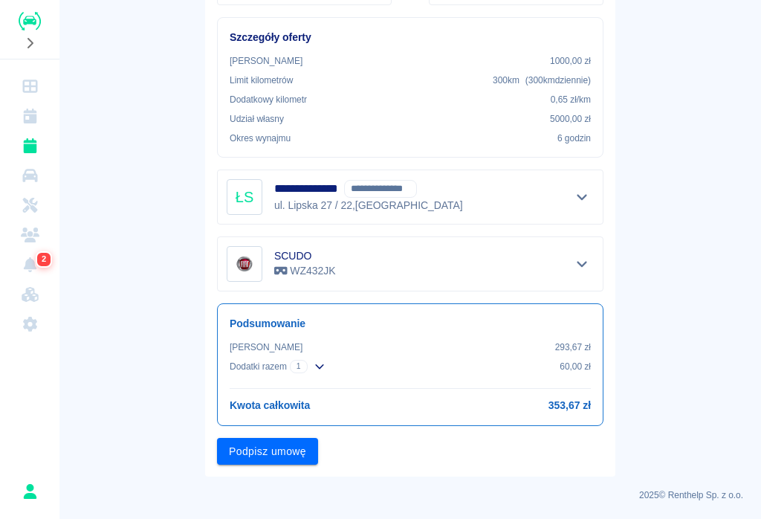
click at [264, 443] on button "Podpisz umowę" at bounding box center [267, 451] width 101 height 27
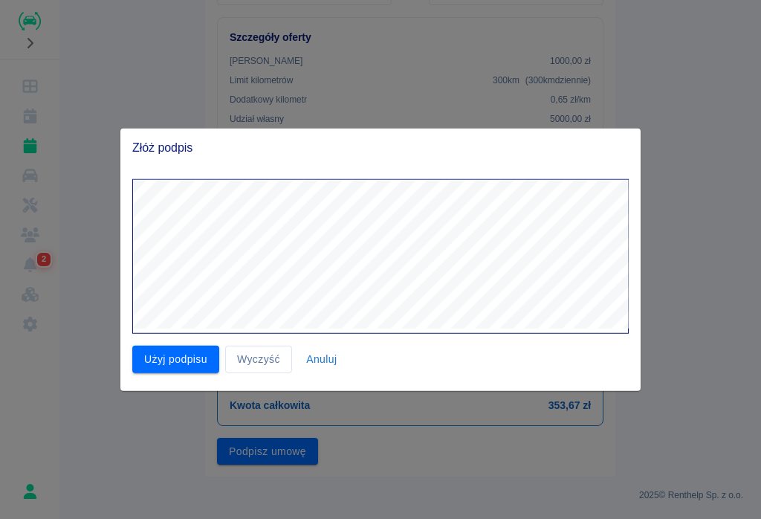
click at [168, 361] on button "Użyj podpisu" at bounding box center [175, 358] width 87 height 27
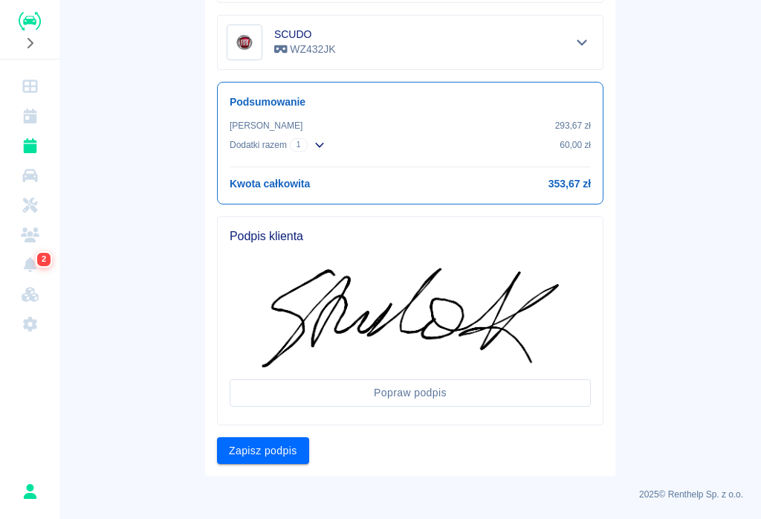
scroll to position [489, 0]
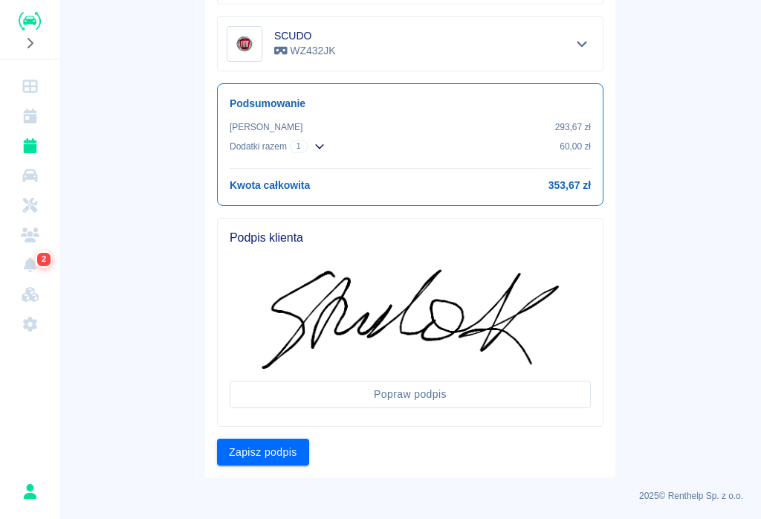
click at [262, 458] on button "Zapisz podpis" at bounding box center [263, 451] width 92 height 27
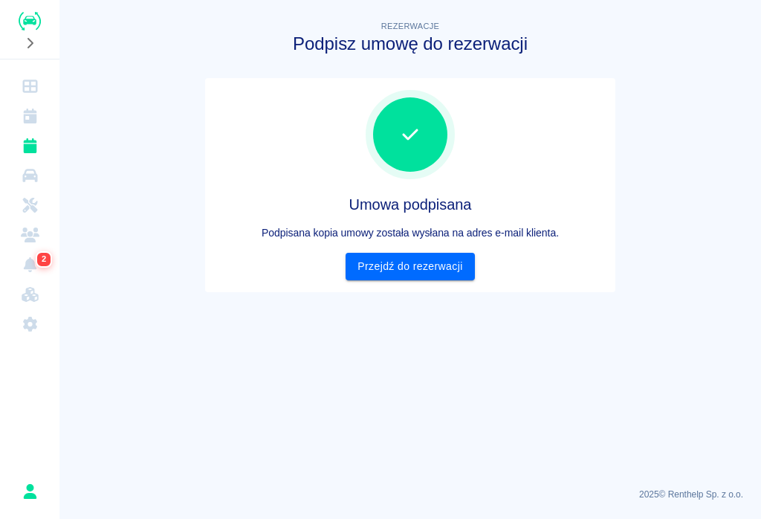
click at [415, 265] on link "Przejdź do rezerwacji" at bounding box center [409, 266] width 129 height 27
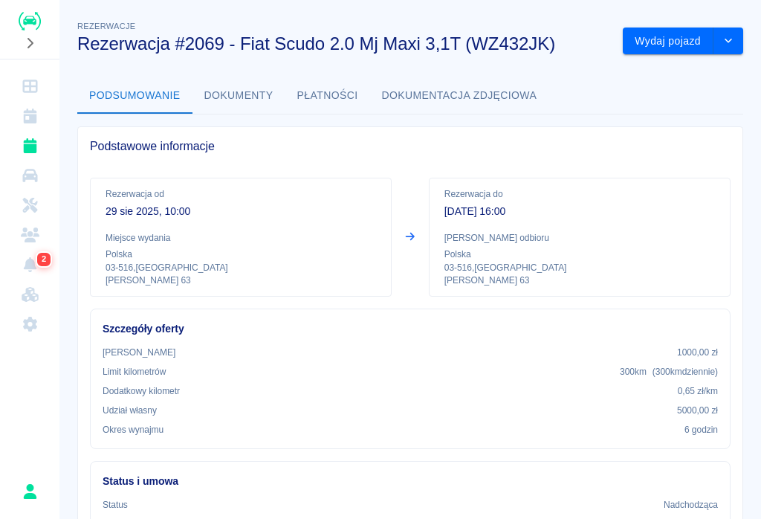
click at [670, 40] on button "Wydaj pojazd" at bounding box center [668, 40] width 91 height 27
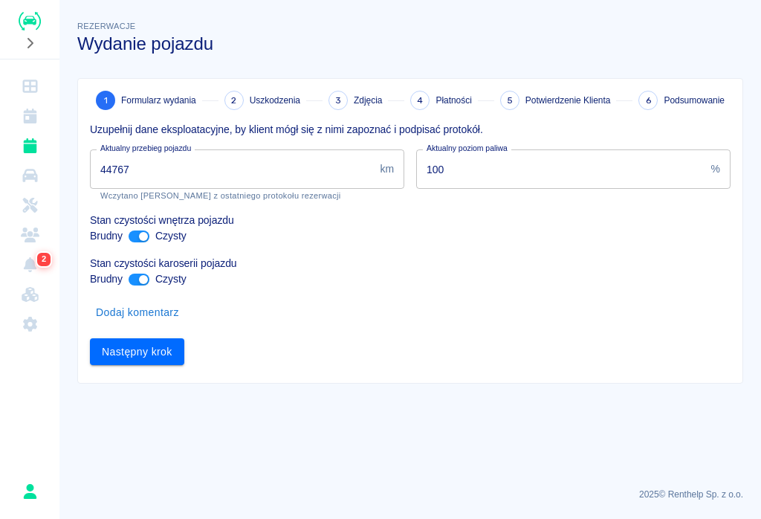
click at [142, 160] on input "44767" at bounding box center [232, 168] width 284 height 39
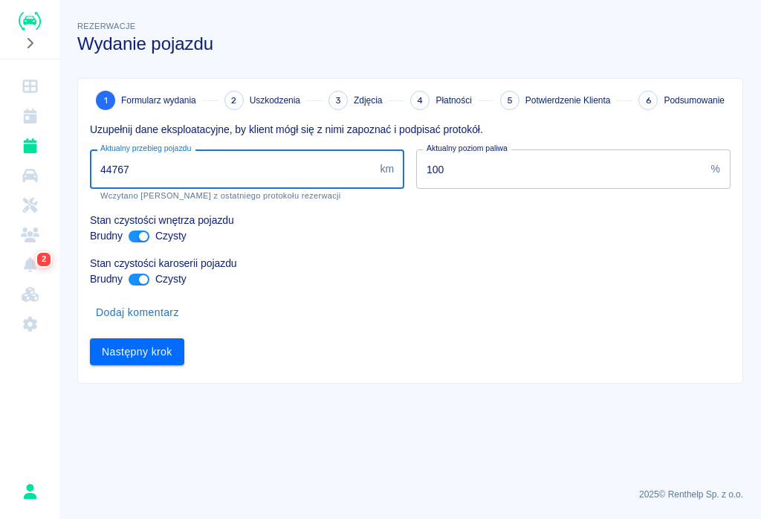
click at [148, 165] on input "44767" at bounding box center [232, 168] width 284 height 39
type input "44767"
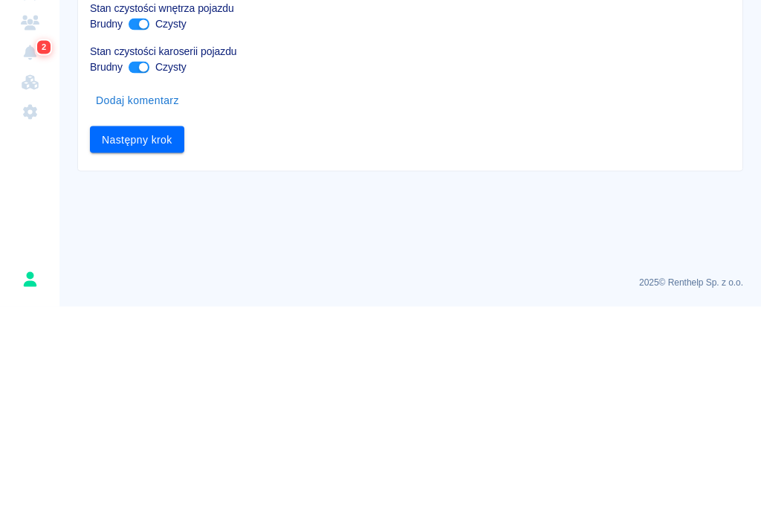
click at [140, 338] on button "Następny krok" at bounding box center [137, 351] width 94 height 27
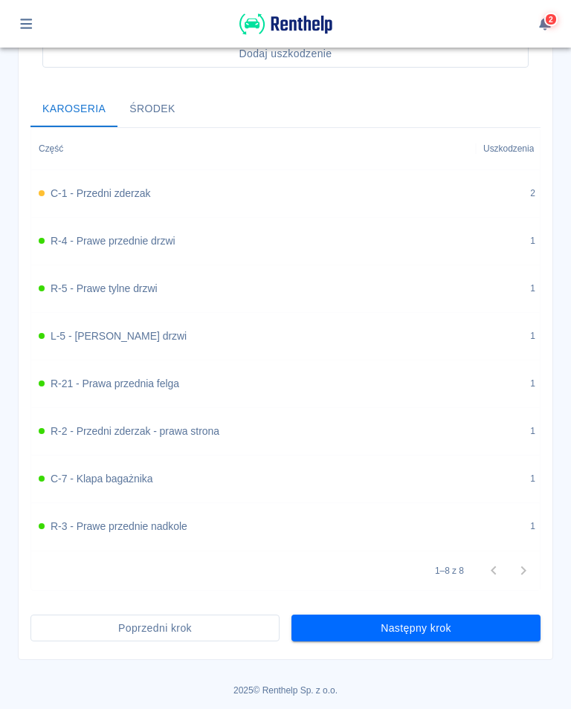
scroll to position [527, 0]
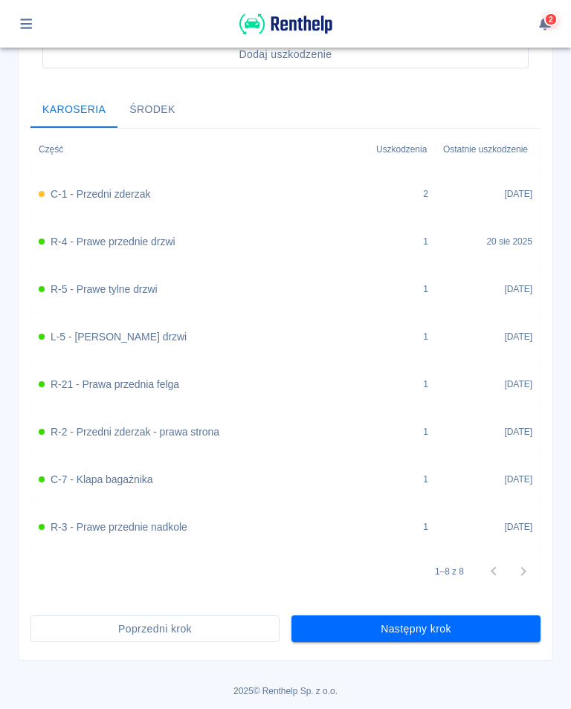
click at [407, 518] on button "Następny krok" at bounding box center [415, 628] width 249 height 27
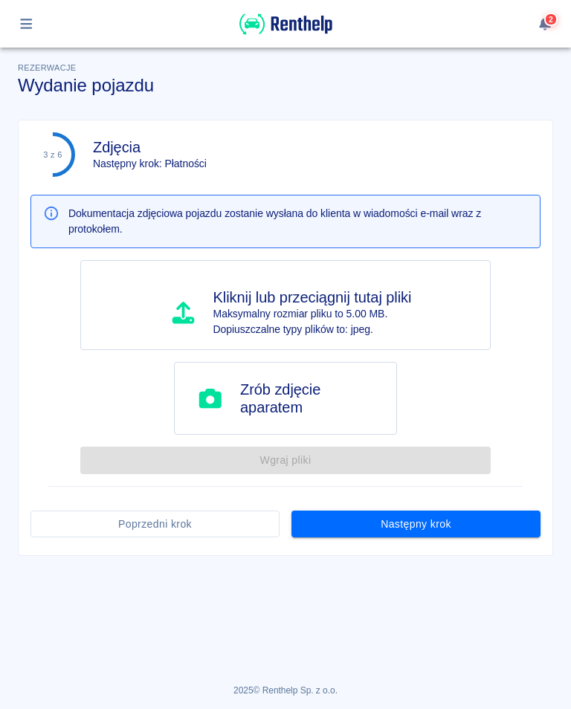
scroll to position [0, 0]
click at [406, 518] on button "Następny krok" at bounding box center [415, 523] width 249 height 27
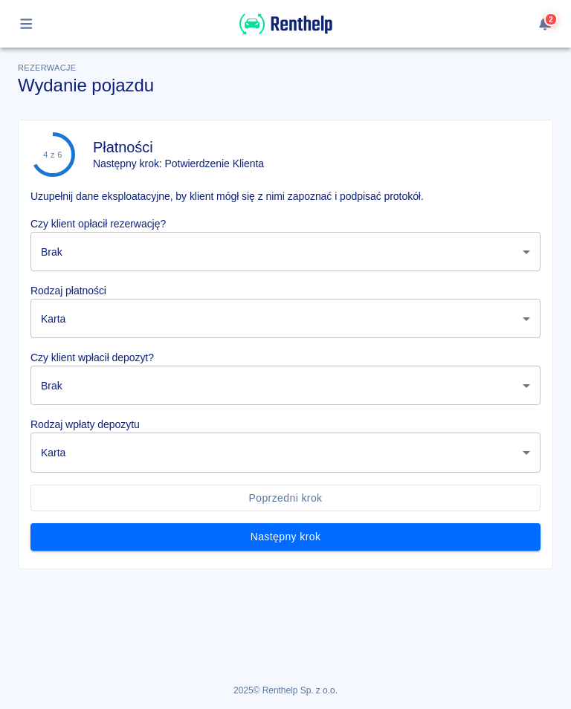
click at [96, 246] on body "Używamy plików Cookies, by zapewnić Ci najlepsze możliwe doświadczenie. Aby dow…" at bounding box center [285, 354] width 571 height 709
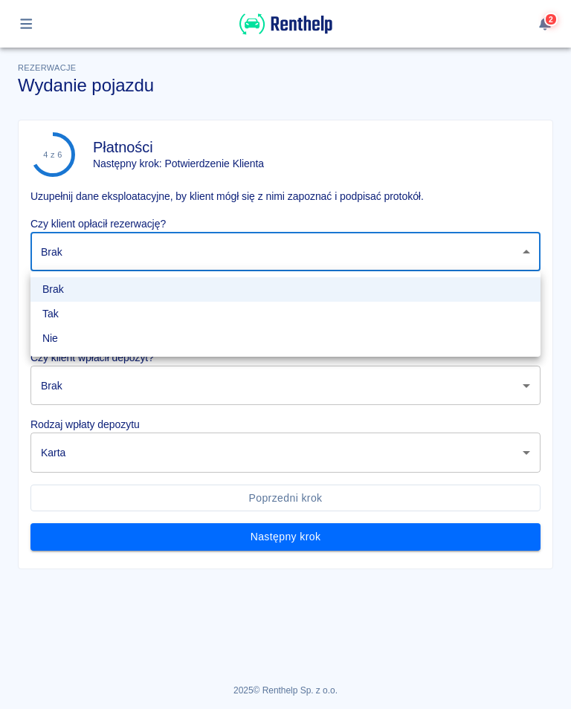
click at [59, 305] on li "Tak" at bounding box center [285, 314] width 510 height 25
type input "true"
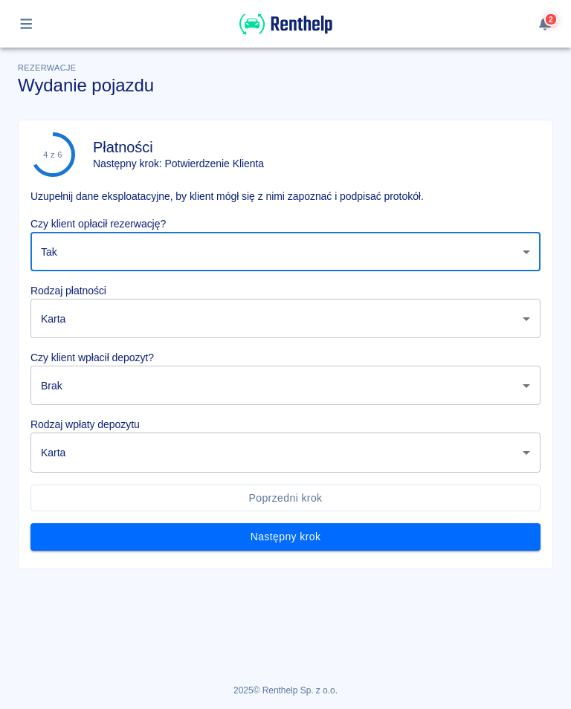
click at [104, 321] on body "Używamy plików Cookies, by zapewnić Ci najlepsze możliwe doświadczenie. Aby dow…" at bounding box center [285, 354] width 571 height 709
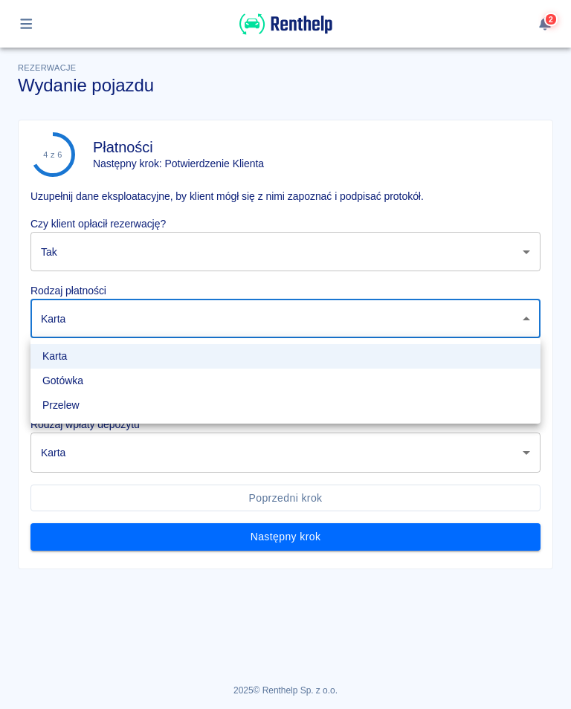
click at [62, 403] on li "Przelew" at bounding box center [285, 405] width 510 height 25
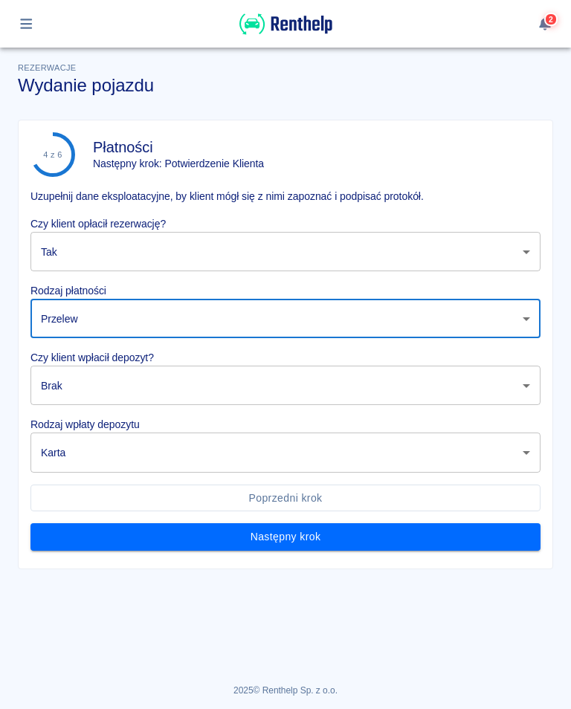
type input "bank_transfer"
click at [102, 392] on body "Używamy plików Cookies, by zapewnić Ci najlepsze możliwe doświadczenie. Aby dow…" at bounding box center [285, 354] width 571 height 709
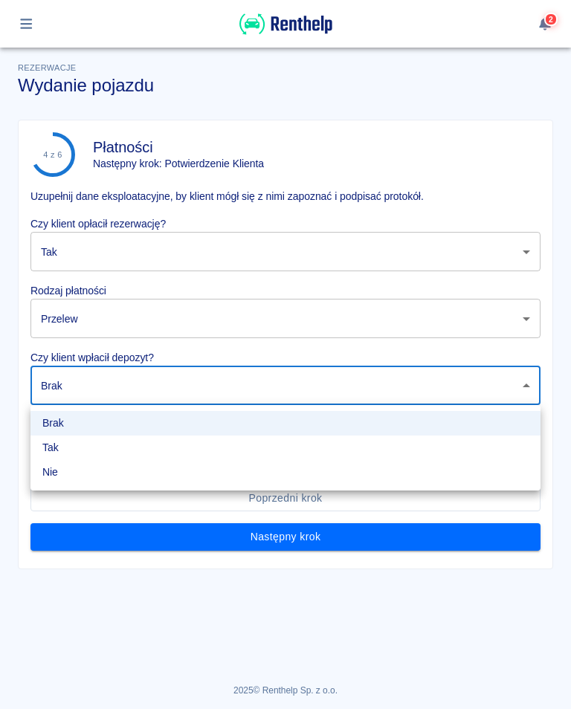
click at [52, 450] on li "Tak" at bounding box center [285, 447] width 510 height 25
type input "true"
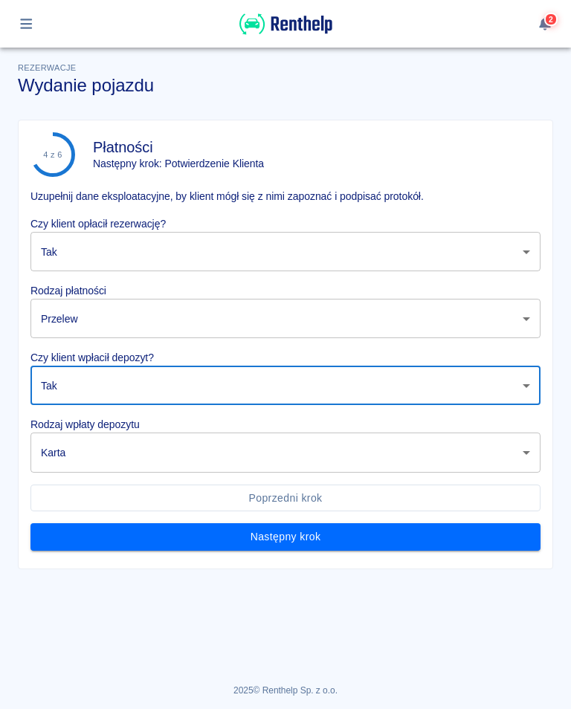
click at [112, 451] on body "Używamy plików Cookies, by zapewnić Ci najlepsze możliwe doświadczenie. Aby dow…" at bounding box center [285, 354] width 571 height 709
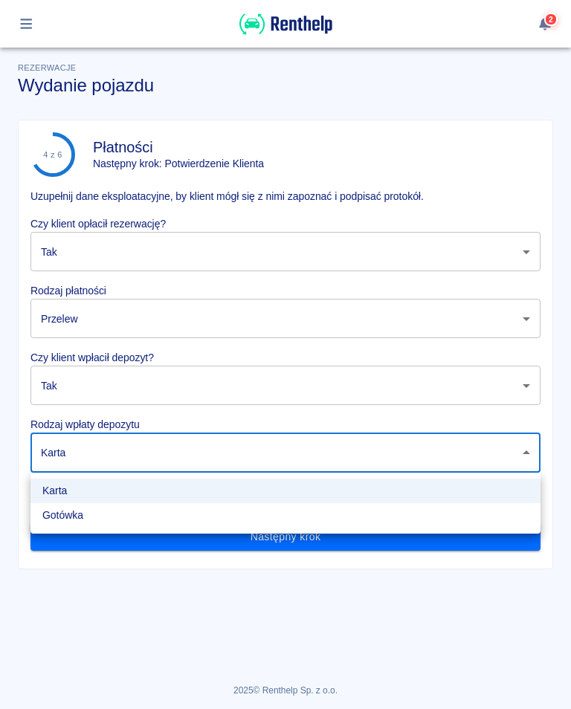
click at [59, 510] on li "Gotówka" at bounding box center [285, 515] width 510 height 25
type input "cash"
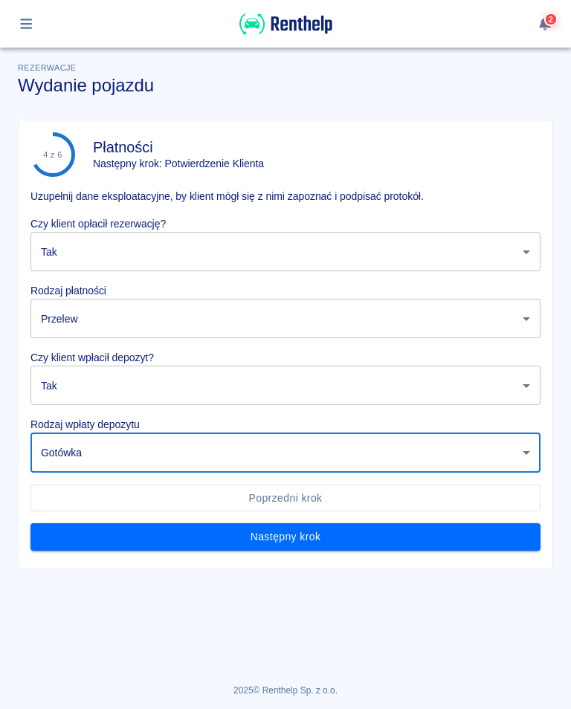
click at [318, 518] on button "Następny krok" at bounding box center [285, 536] width 510 height 27
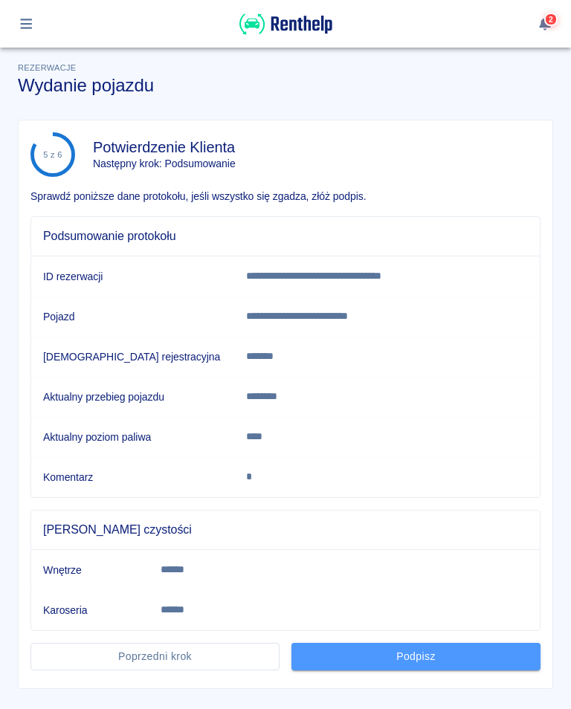
click at [421, 518] on button "Podpisz" at bounding box center [415, 656] width 249 height 27
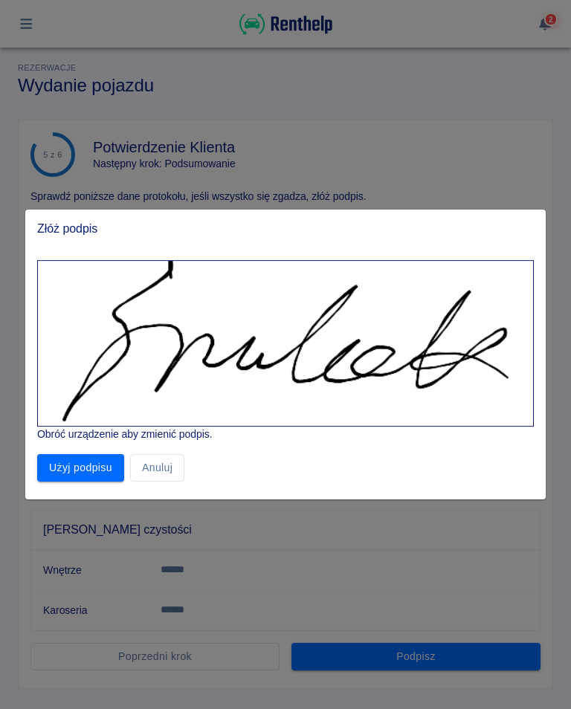
click at [91, 468] on button "Użyj podpisu" at bounding box center [80, 467] width 87 height 27
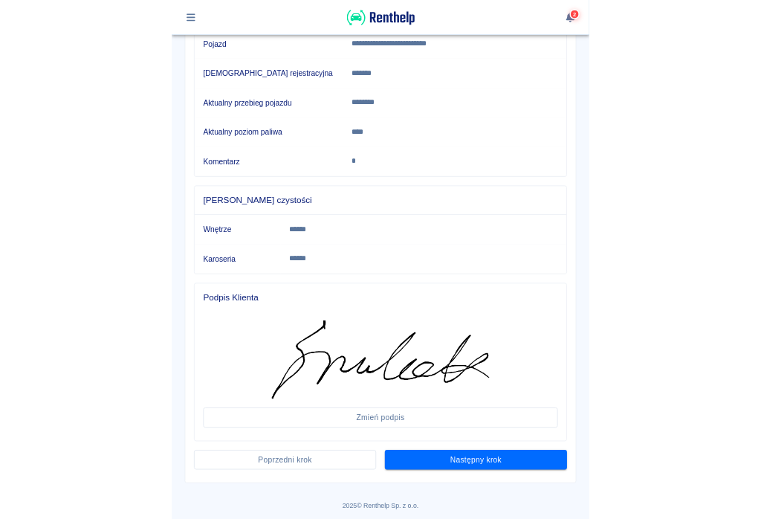
scroll to position [256, 0]
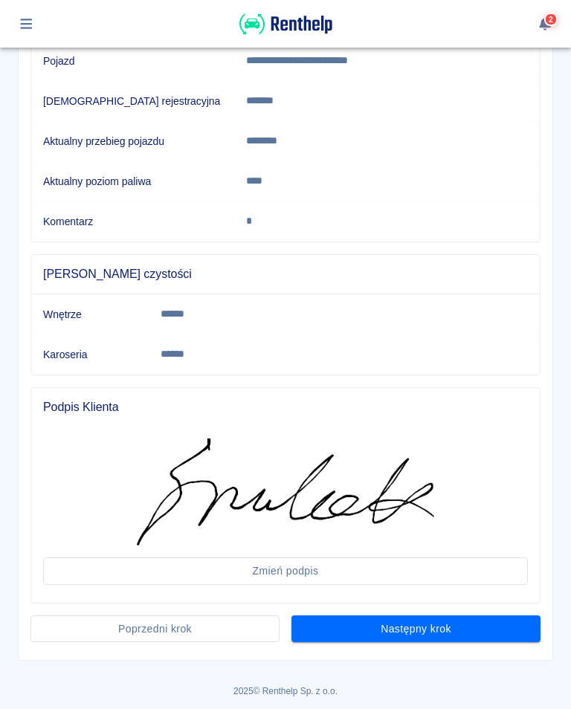
click at [426, 518] on button "Następny krok" at bounding box center [415, 628] width 249 height 27
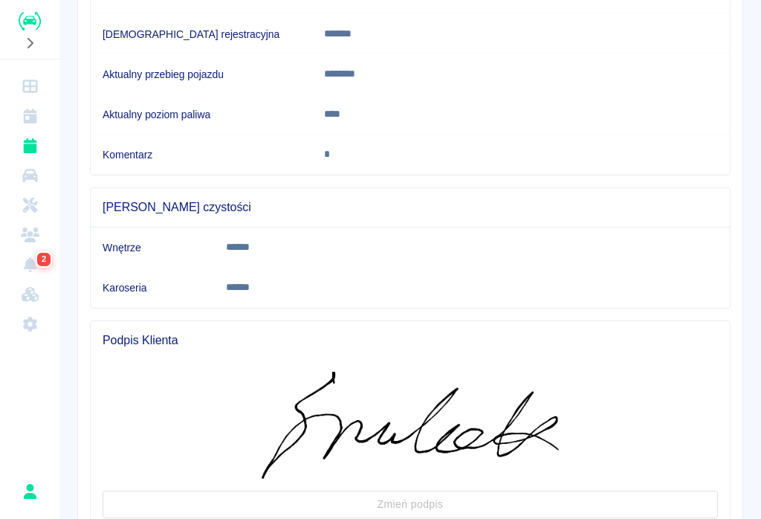
scroll to position [0, 0]
